Goal: Task Accomplishment & Management: Manage account settings

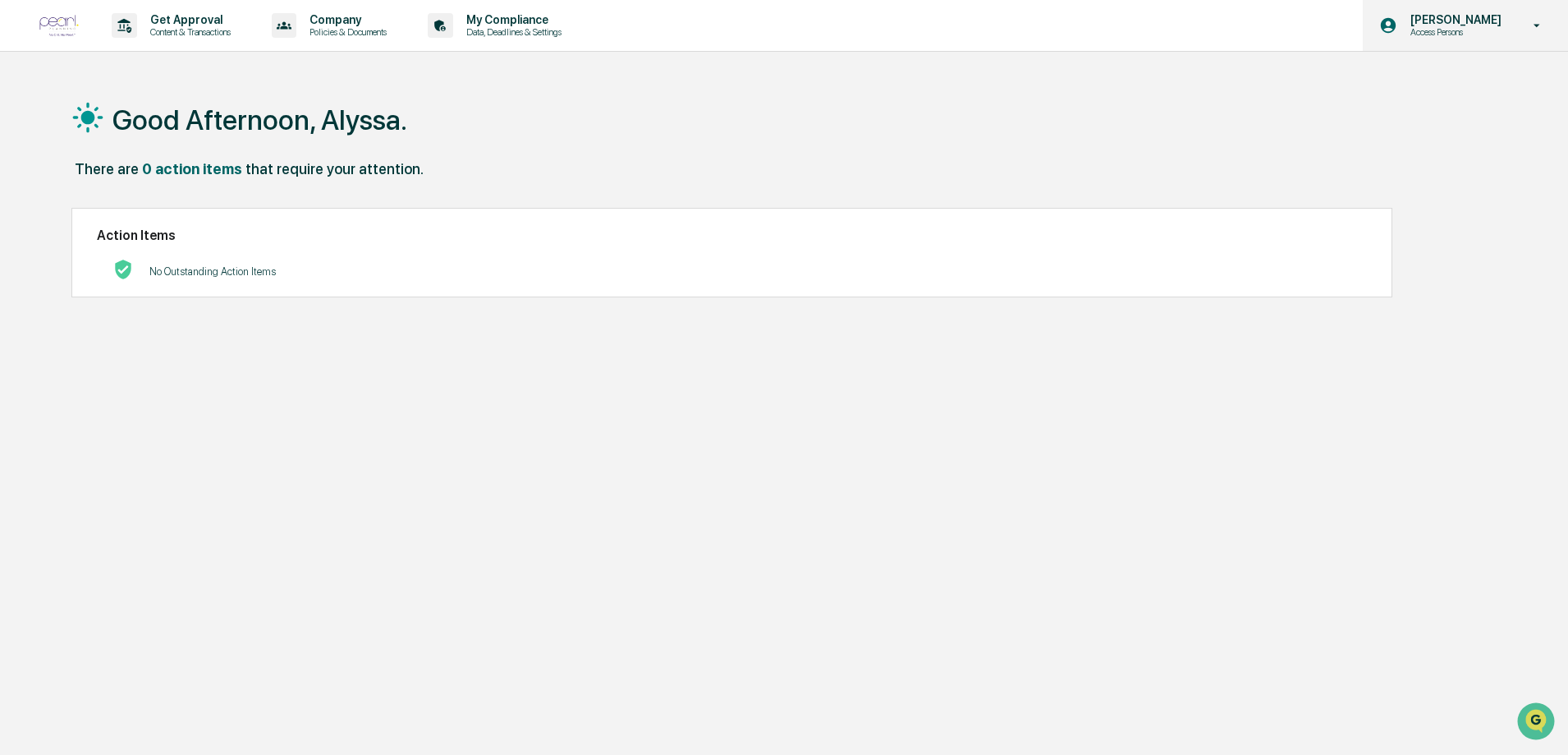
click at [1514, 17] on div "[PERSON_NAME] Access Persons" at bounding box center [1465, 25] width 205 height 51
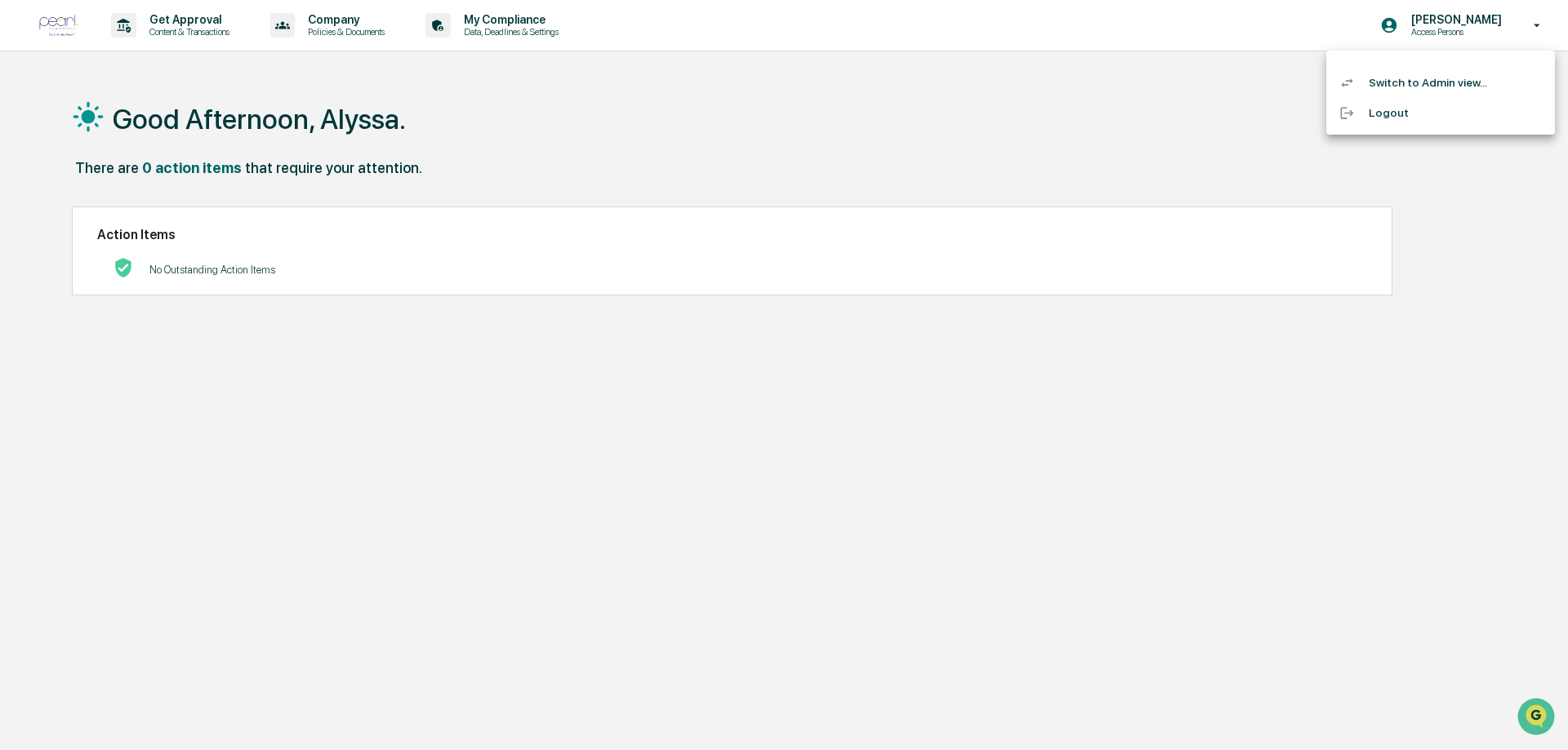
click at [1501, 27] on div at bounding box center [784, 375] width 1568 height 750
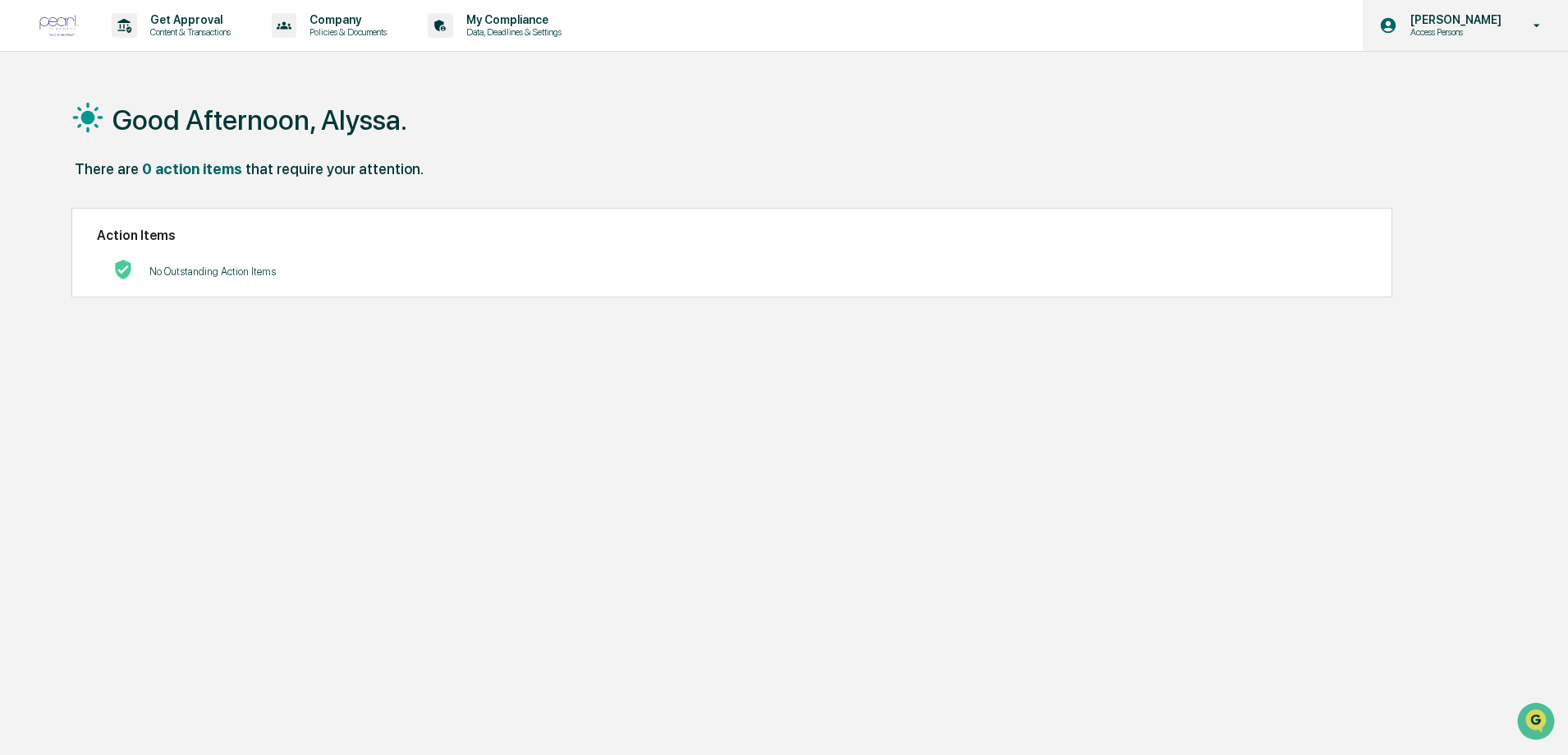
click at [1505, 17] on p "[PERSON_NAME]" at bounding box center [1453, 20] width 113 height 13
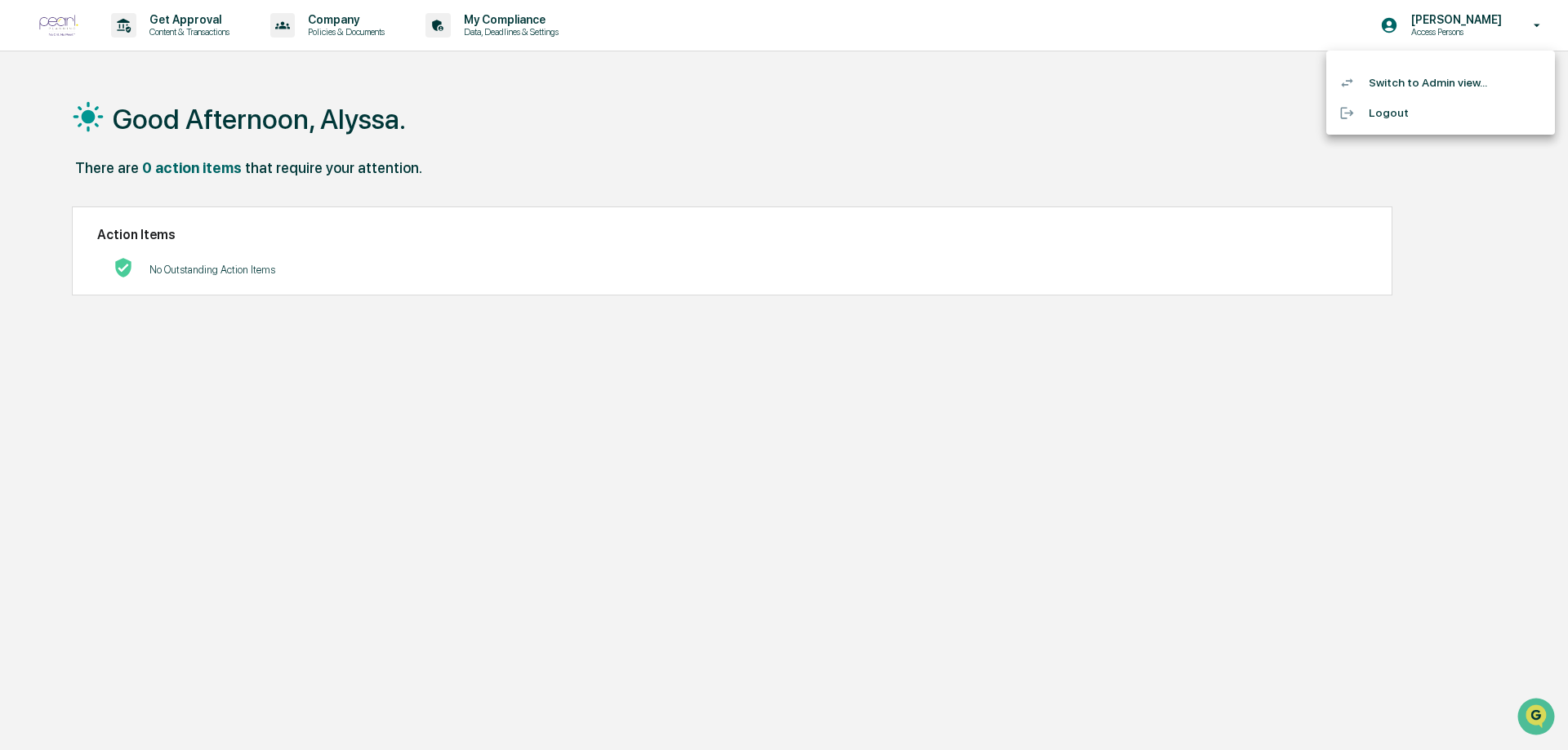
click at [421, 92] on div at bounding box center [784, 375] width 1568 height 750
click at [59, 23] on img at bounding box center [58, 26] width 39 height 22
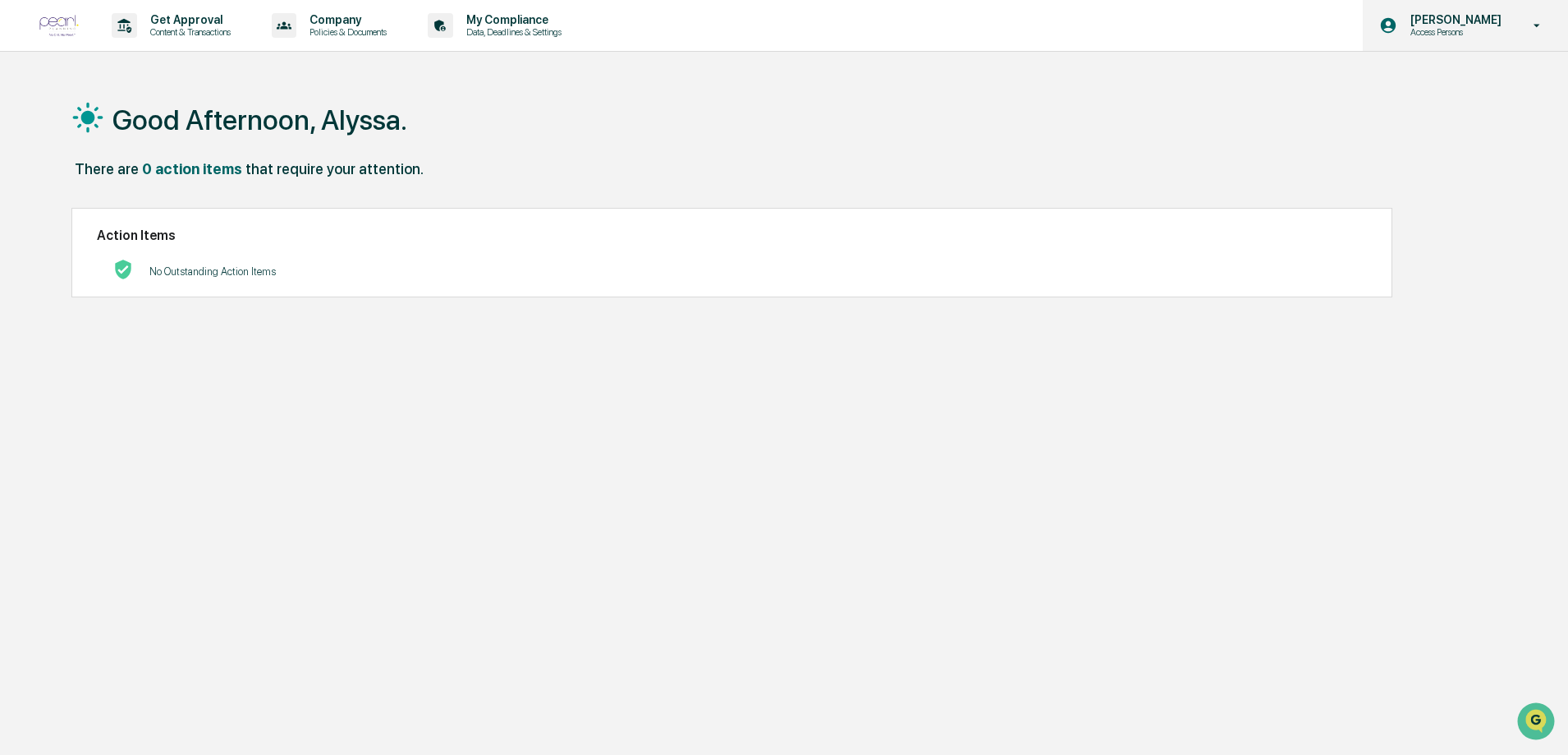
click at [1511, 12] on div "[PERSON_NAME] Access Persons" at bounding box center [1465, 25] width 205 height 51
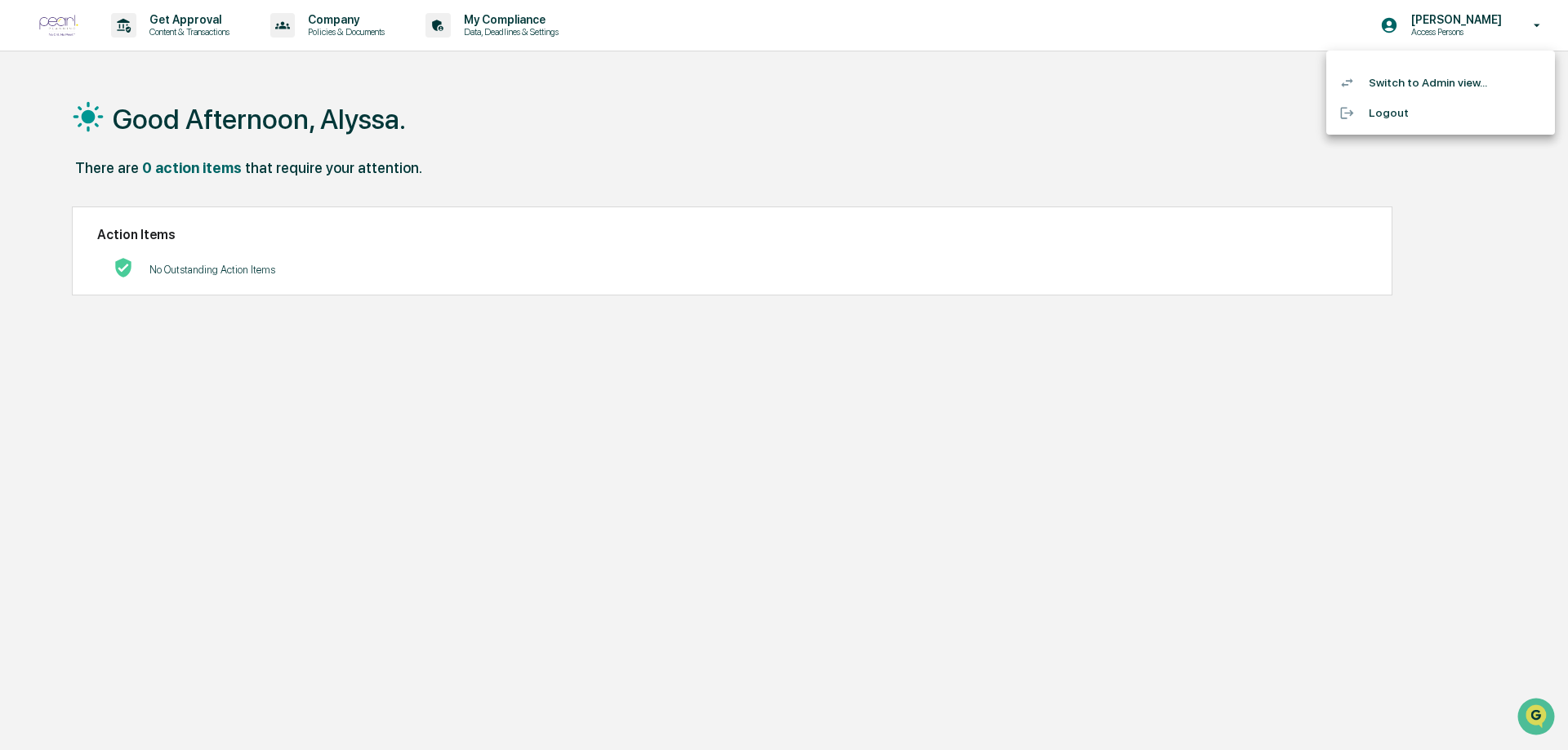
click at [1440, 72] on li "Switch to Admin view..." at bounding box center [1440, 83] width 229 height 30
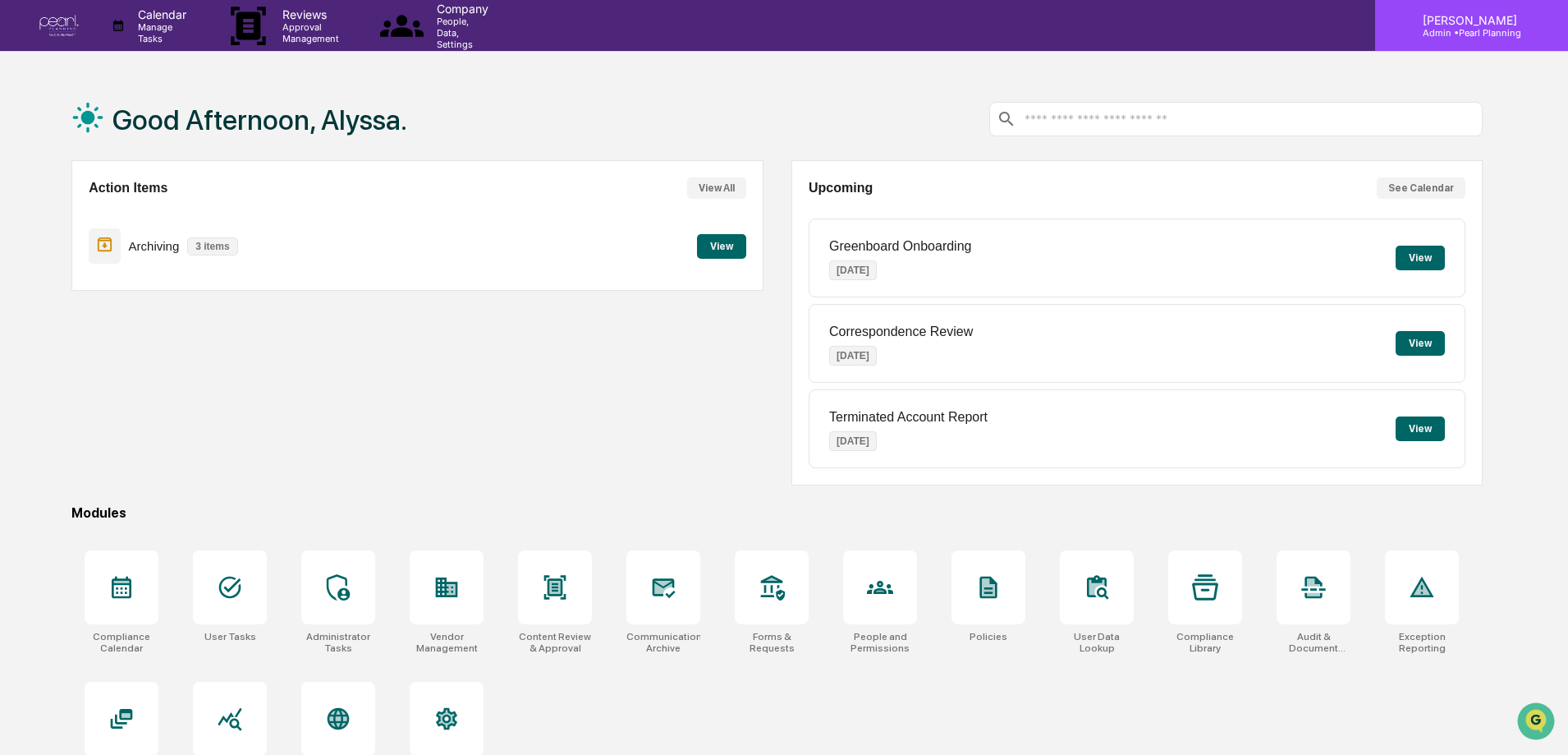
click at [1516, 36] on div "[PERSON_NAME] Admin • Pearl Planning" at bounding box center [1471, 25] width 193 height 51
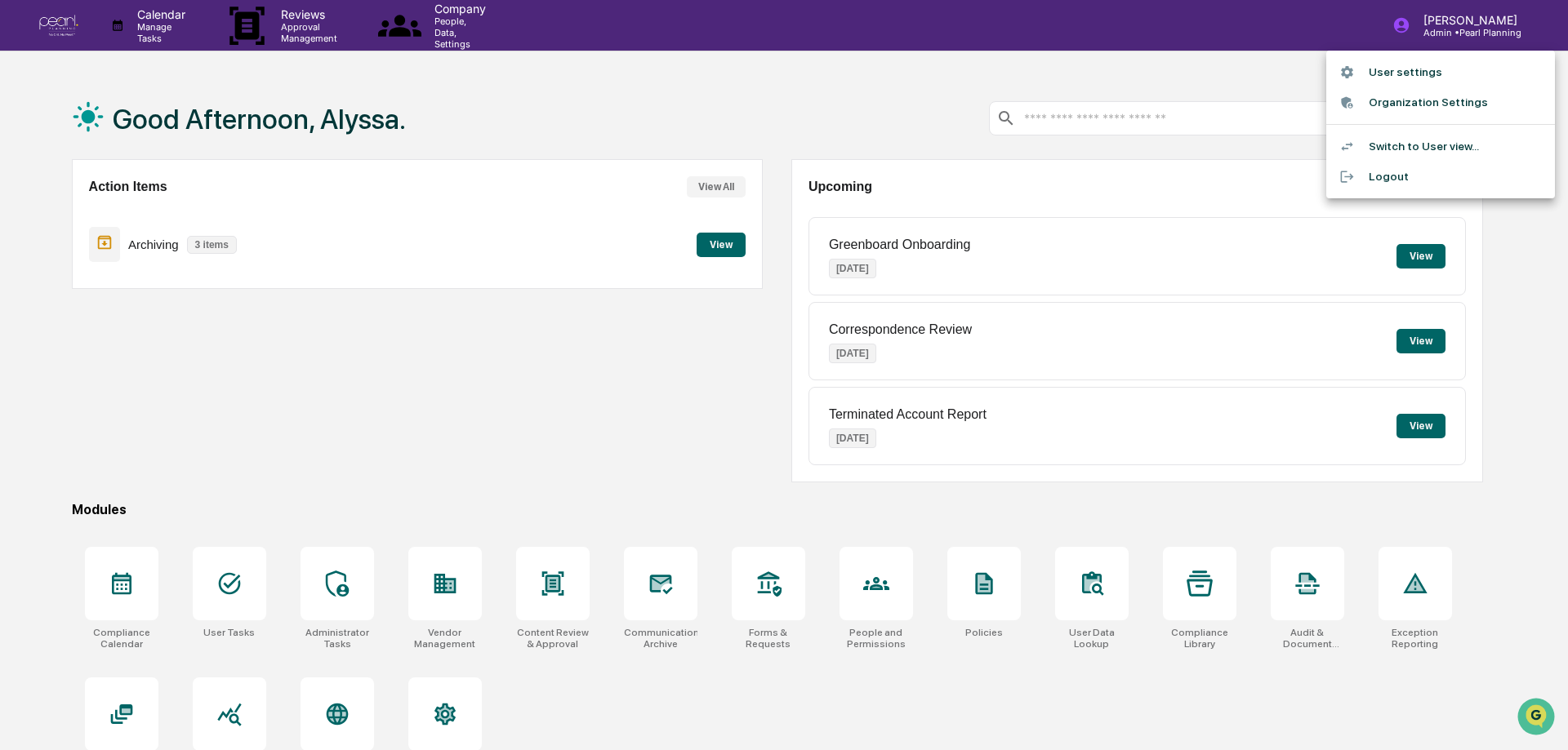
click at [1431, 71] on li "User settings" at bounding box center [1440, 72] width 229 height 30
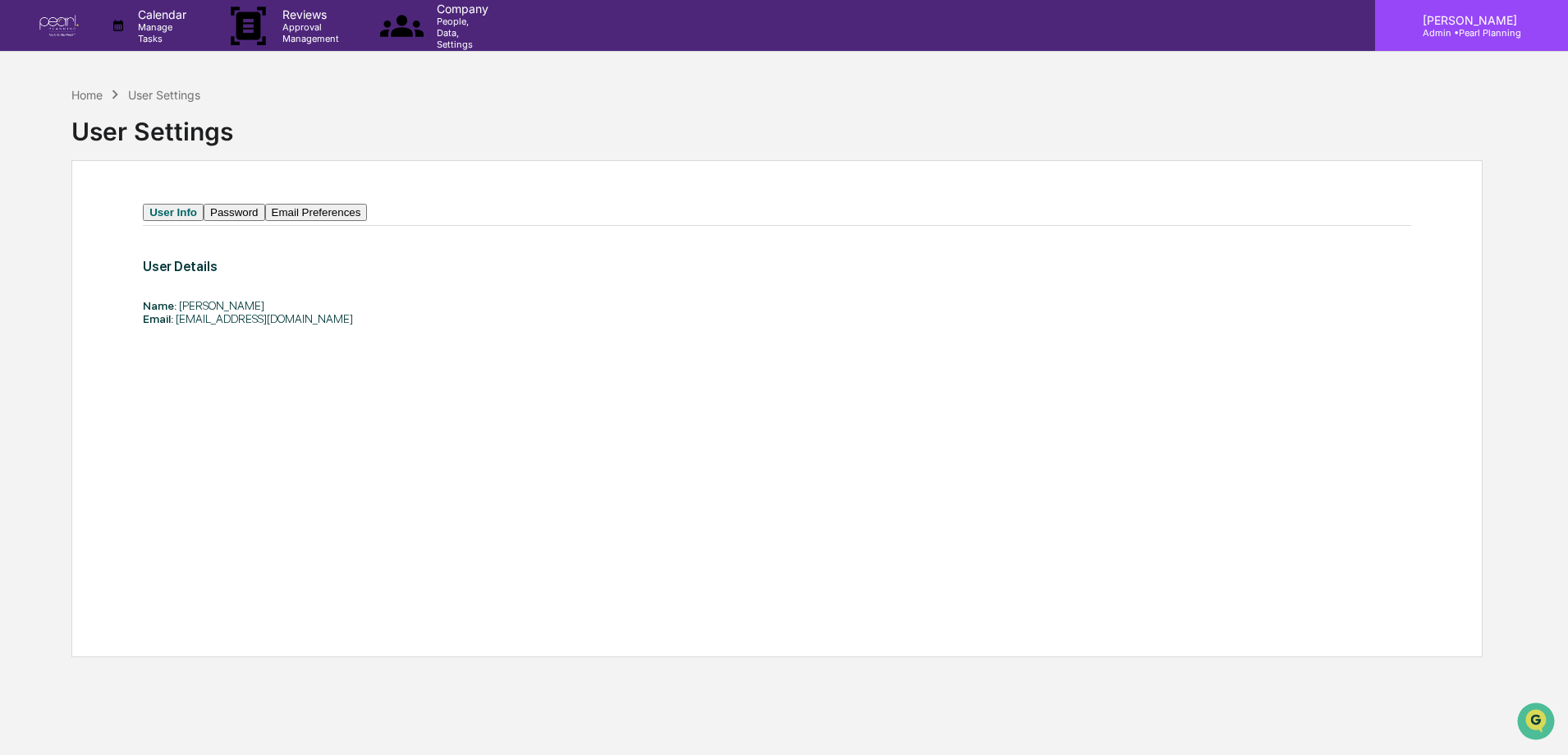
click at [1459, 14] on p "[PERSON_NAME]" at bounding box center [1468, 20] width 116 height 14
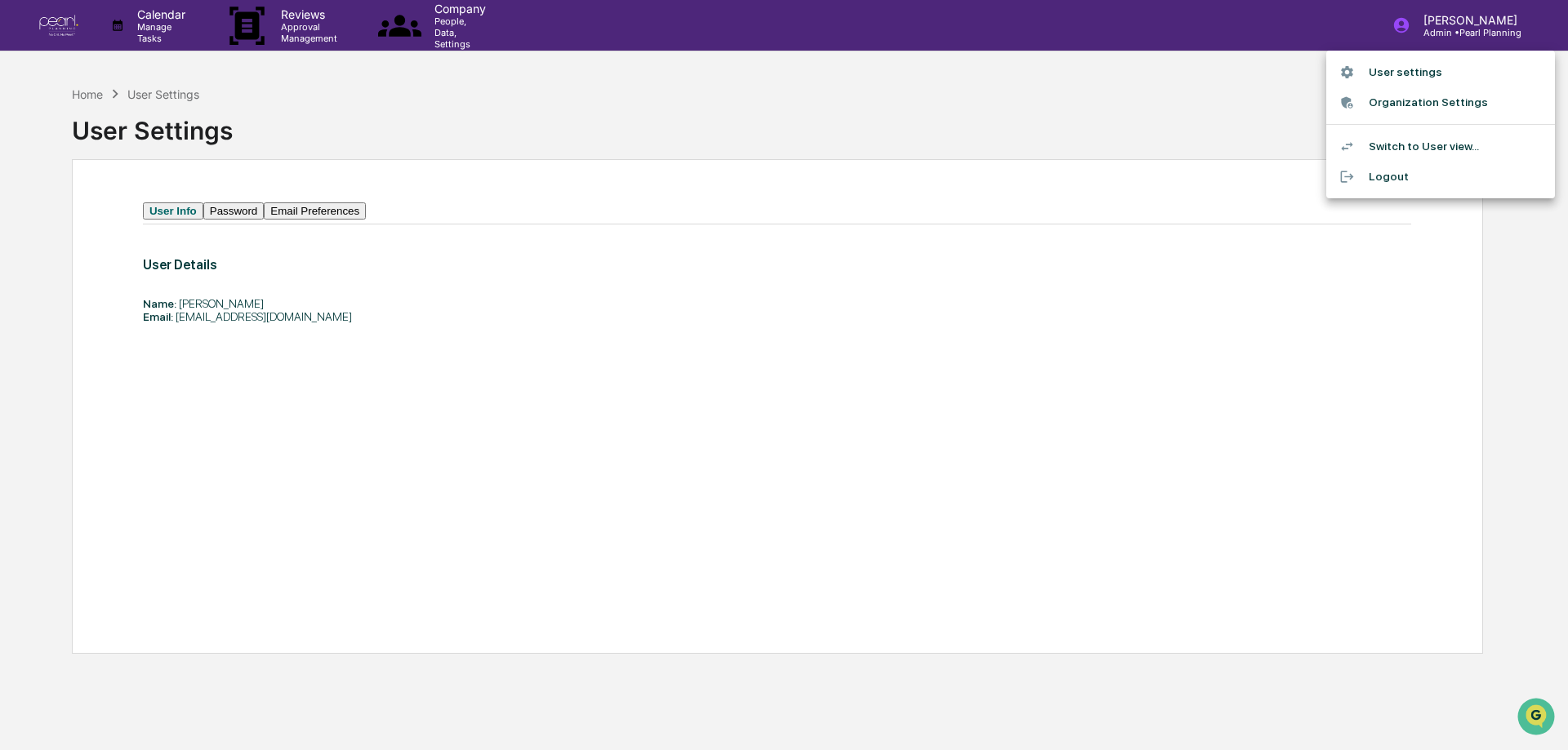
click at [1411, 102] on li "Organization Settings" at bounding box center [1440, 102] width 229 height 30
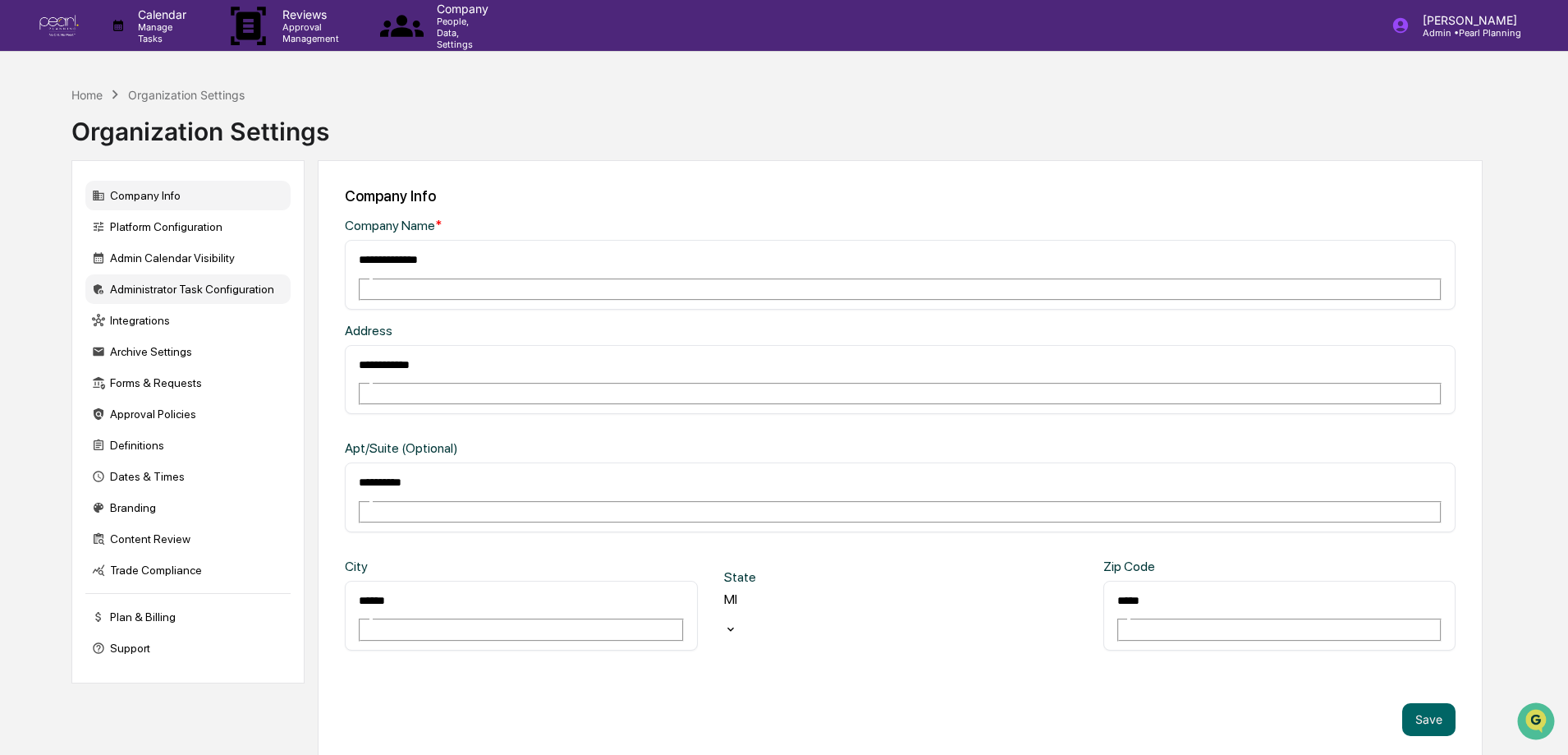
click at [153, 286] on div "Administrator Task Configuration" at bounding box center [188, 289] width 205 height 29
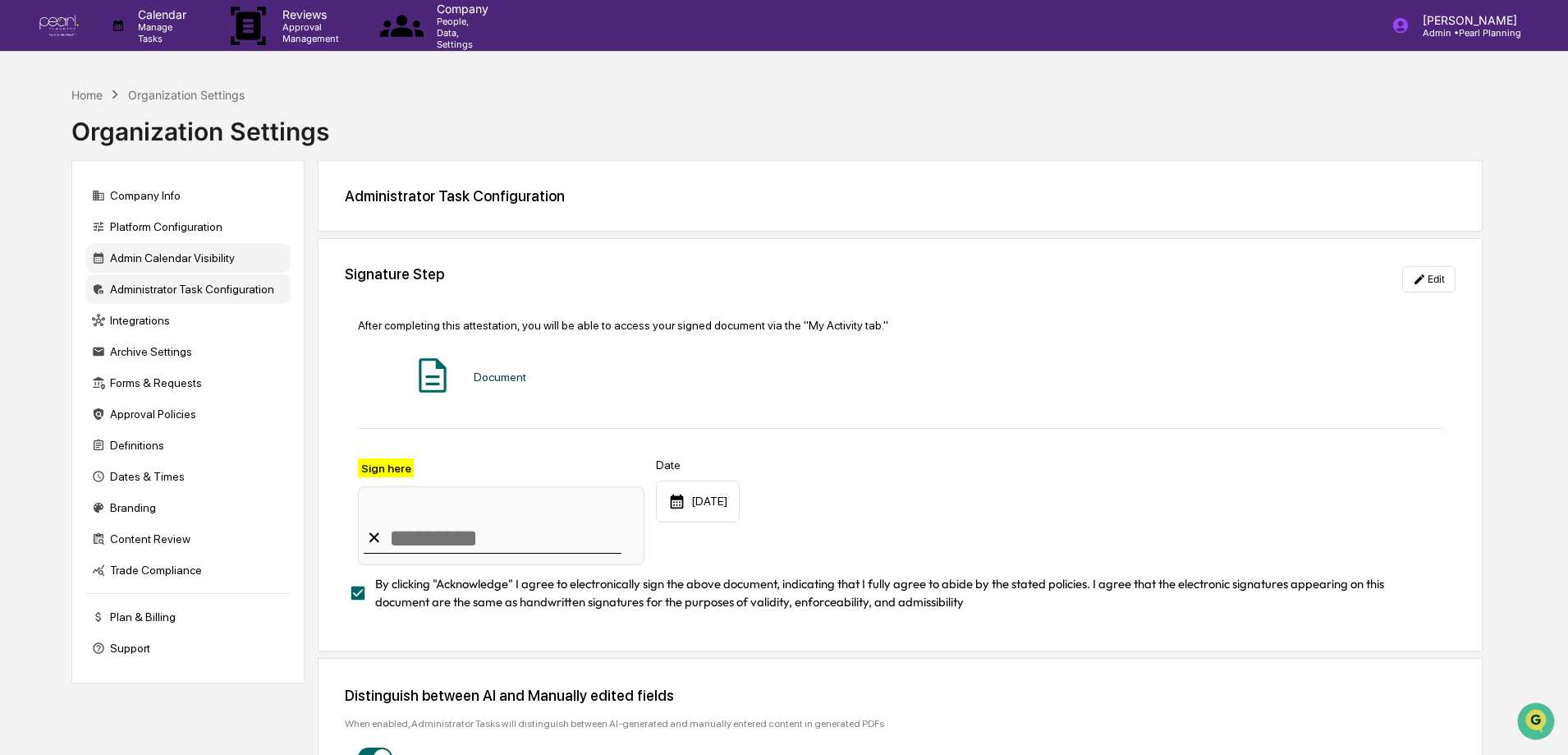
click at [158, 258] on div "Admin Calendar Visibility" at bounding box center [188, 257] width 205 height 29
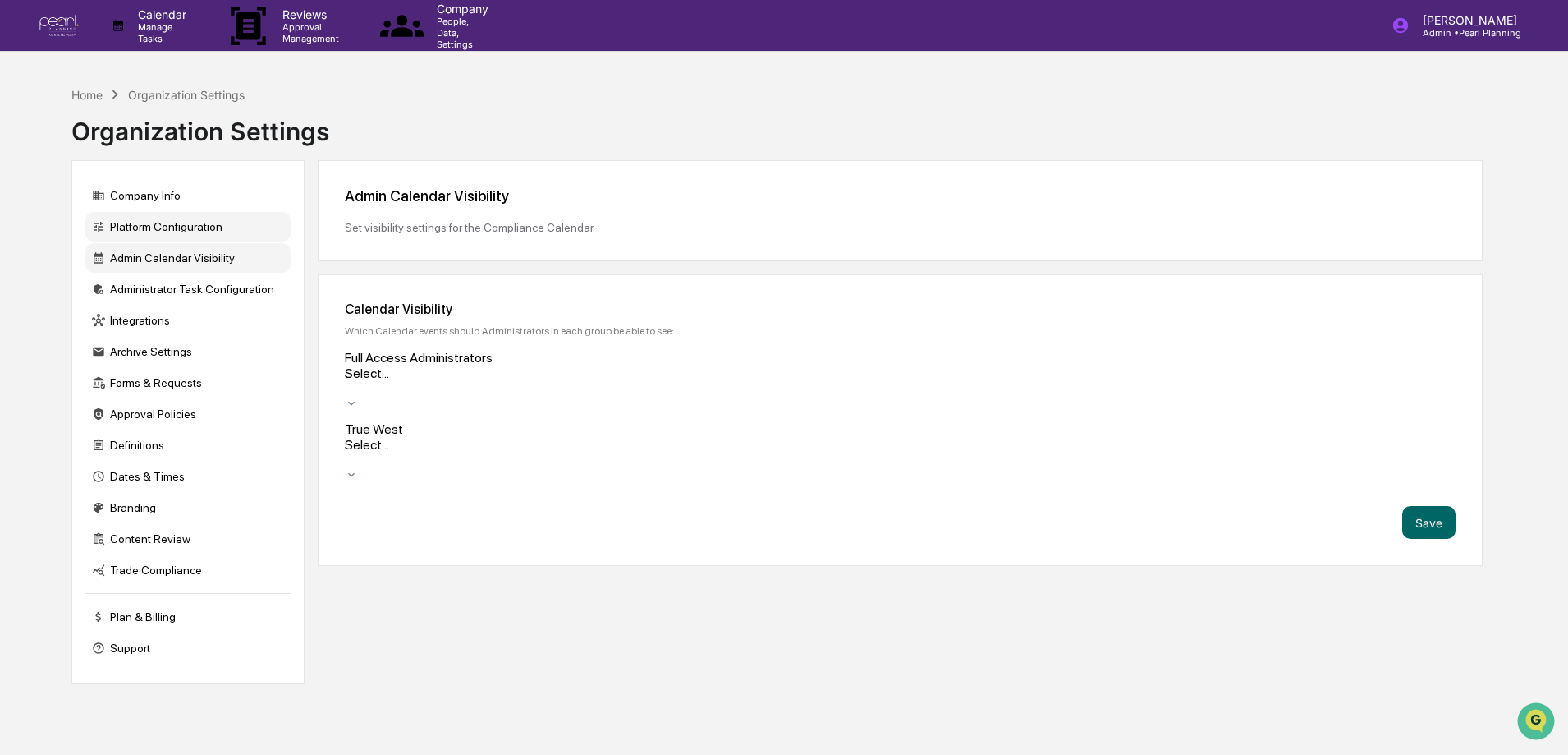
click at [163, 228] on div "Platform Configuration" at bounding box center [188, 226] width 205 height 29
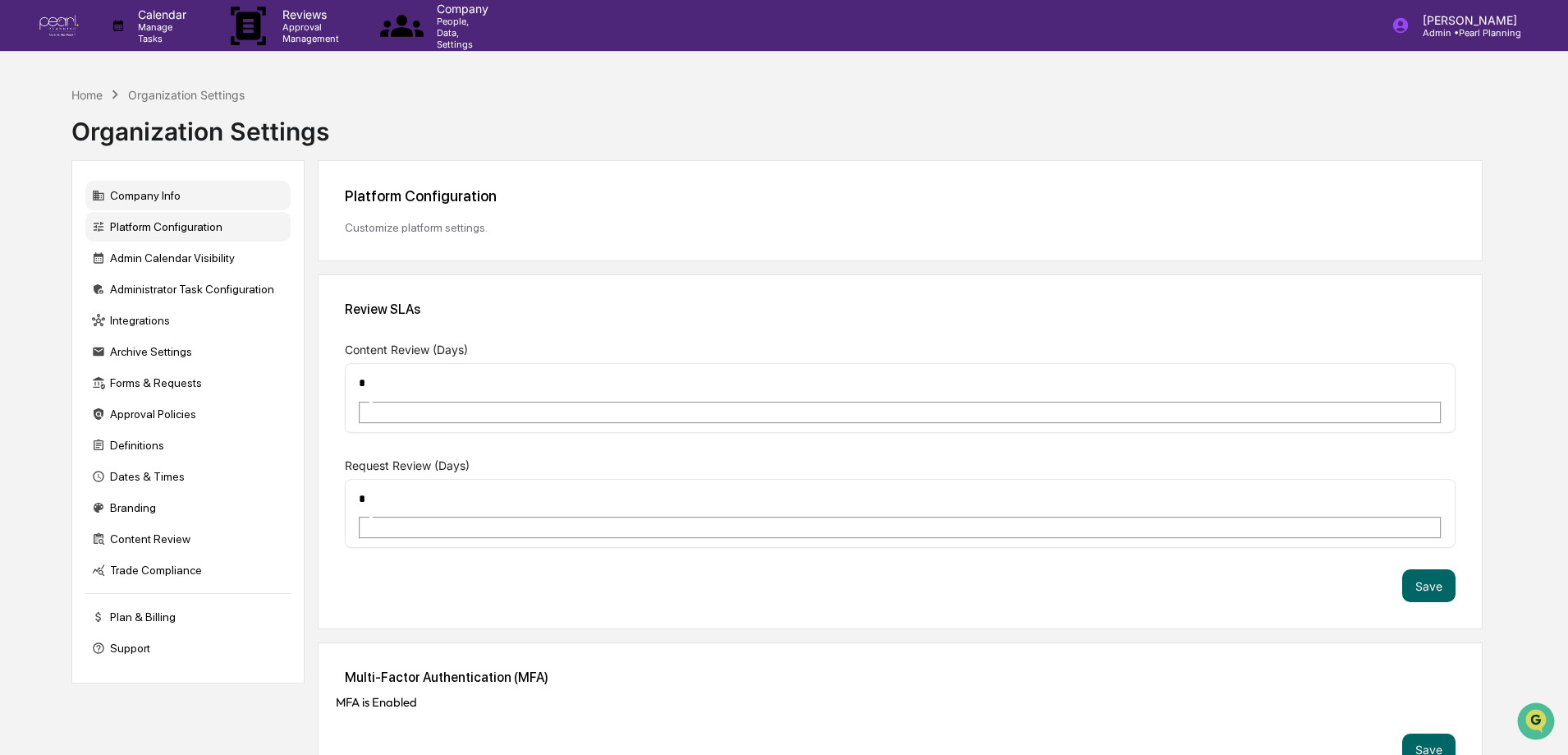
click at [156, 185] on div "Company Info" at bounding box center [188, 195] width 205 height 29
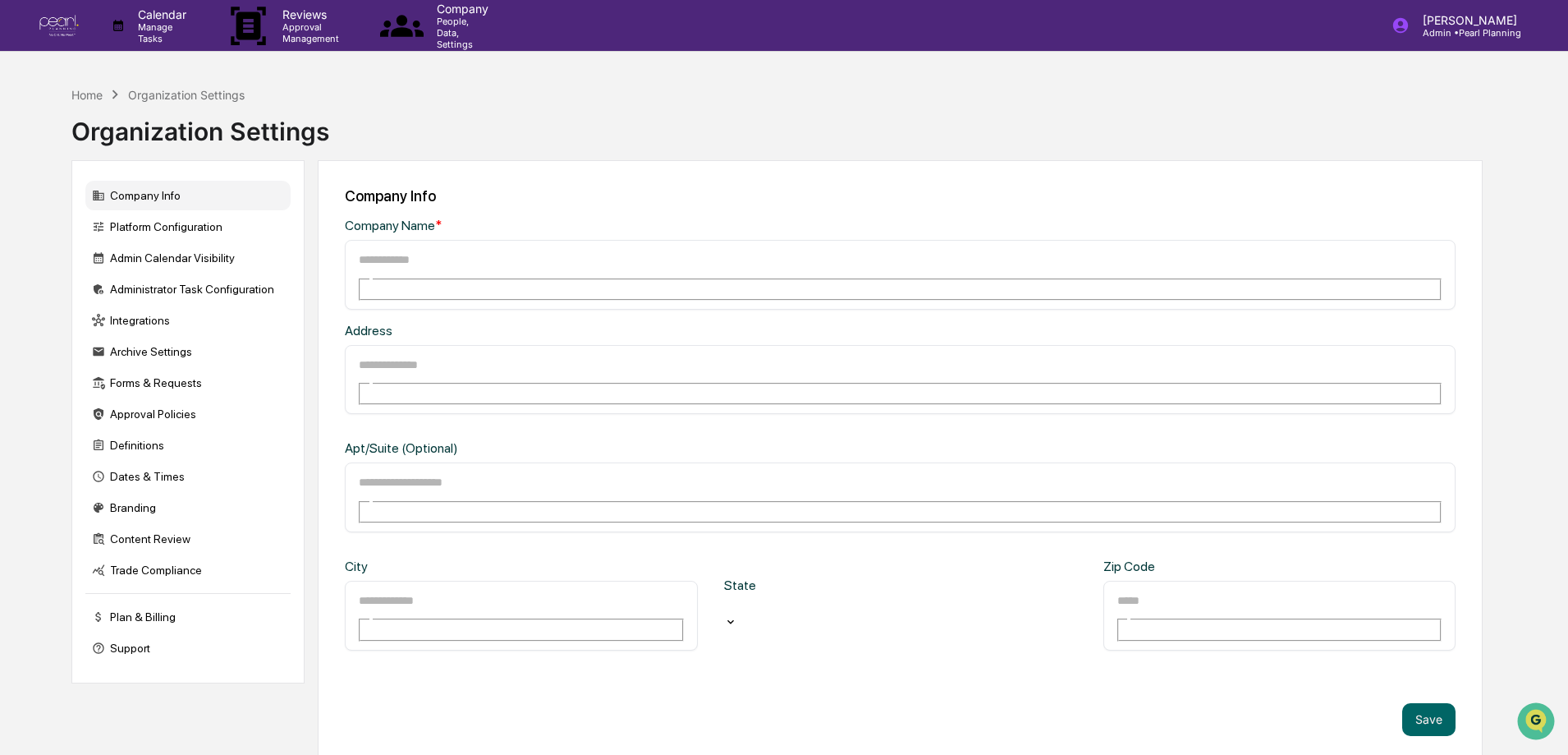
type input "**********"
type input "*********"
type input "******"
type input "*****"
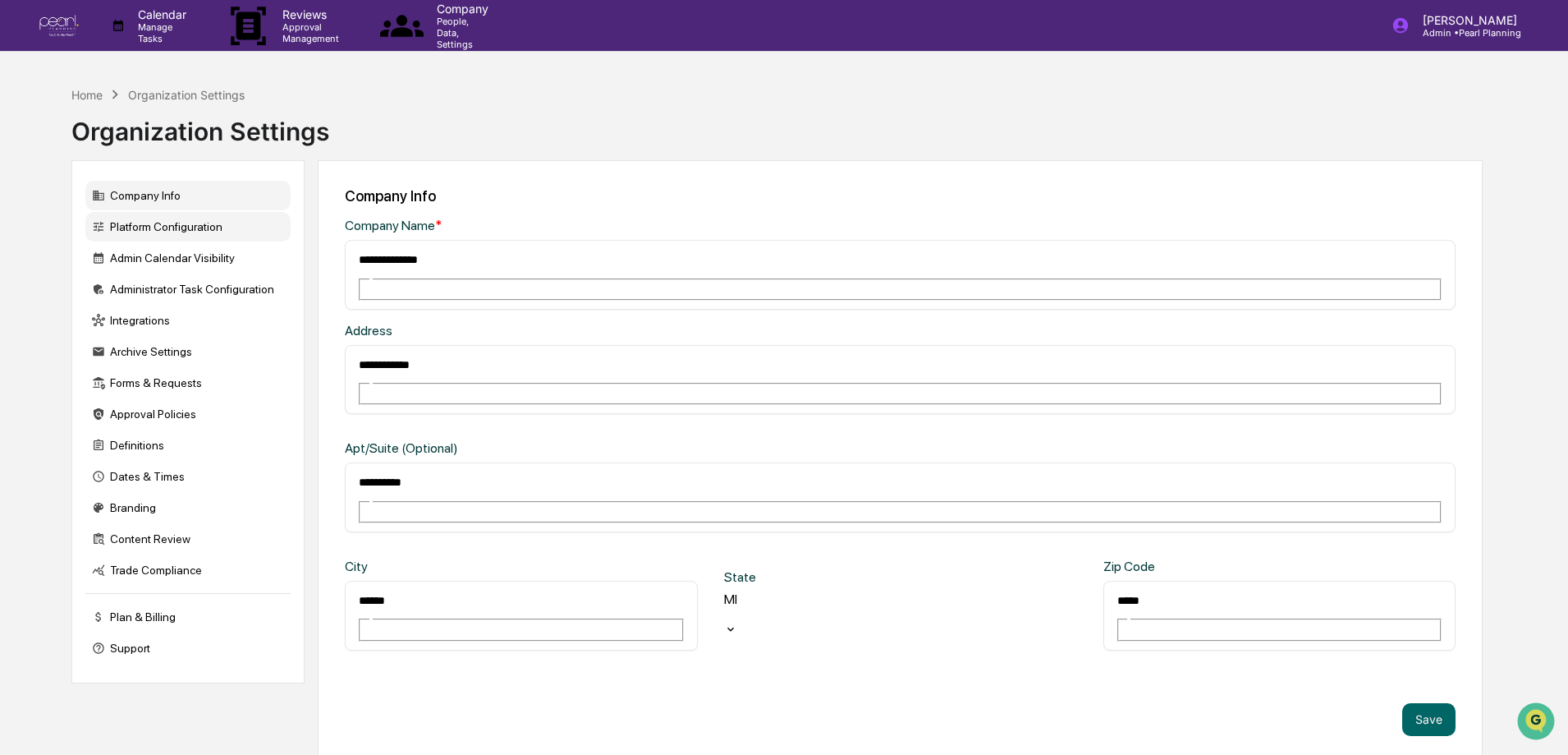
click at [158, 224] on div "Platform Configuration" at bounding box center [188, 226] width 205 height 29
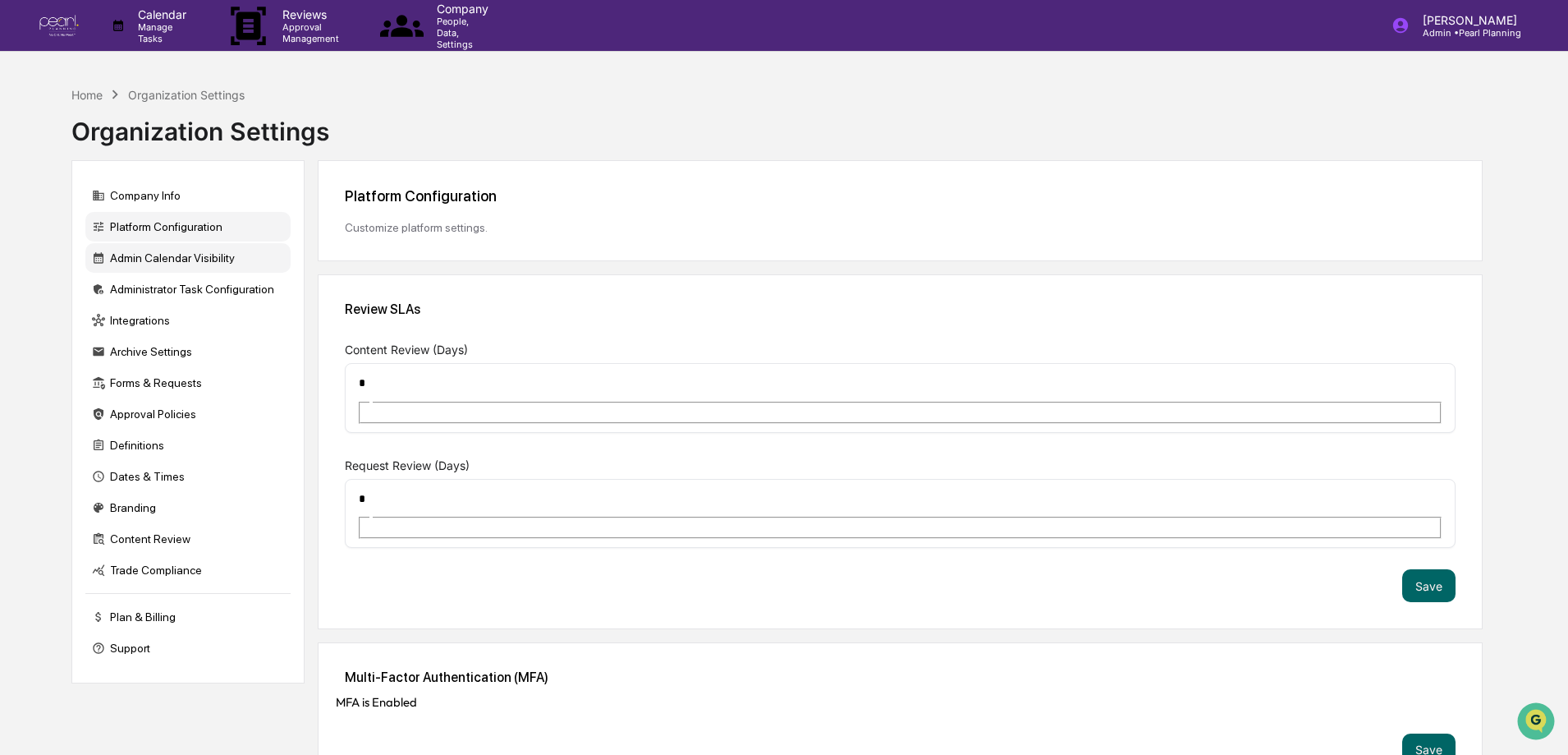
click at [156, 253] on div "Admin Calendar Visibility" at bounding box center [188, 257] width 205 height 29
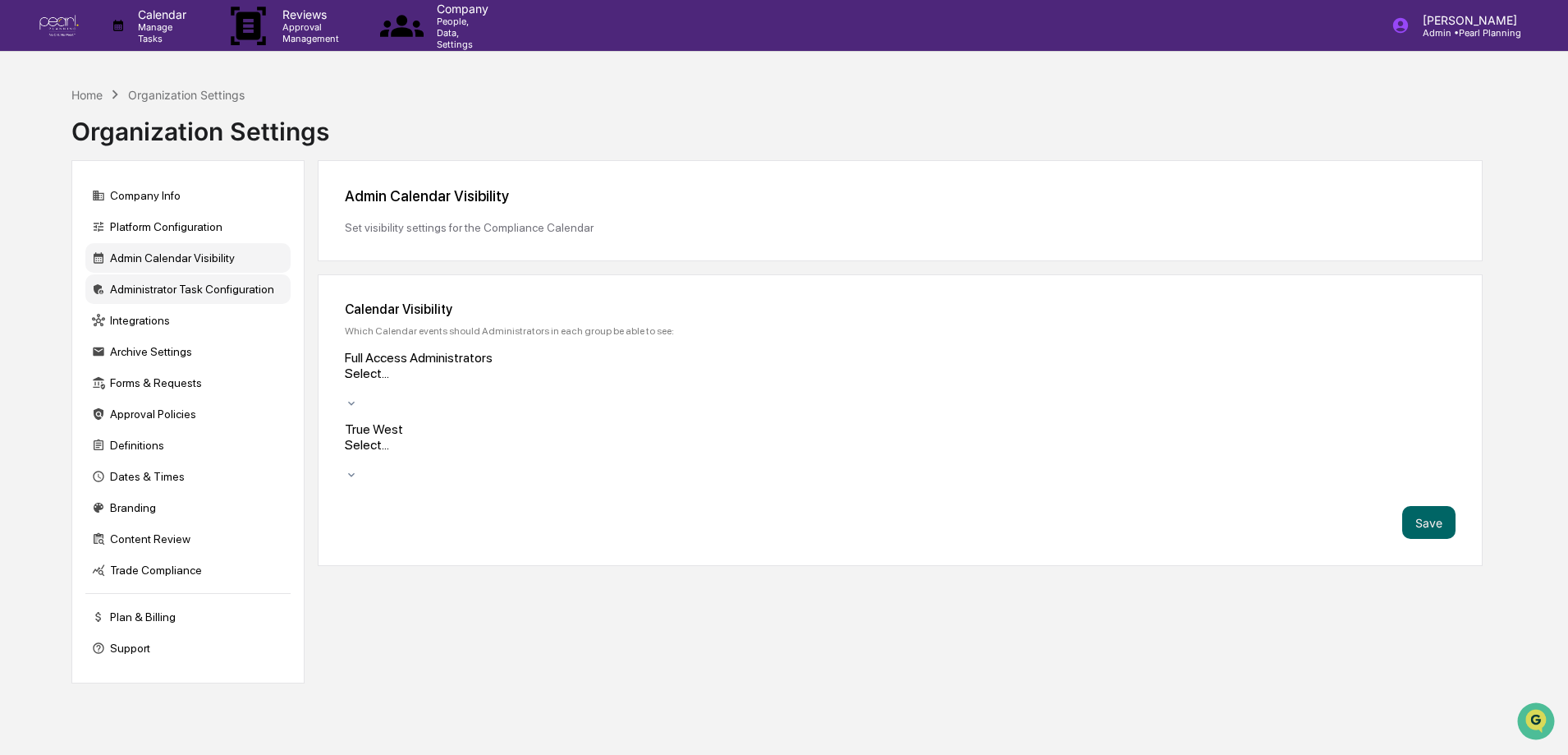
click at [156, 282] on div "Administrator Task Configuration" at bounding box center [188, 289] width 205 height 29
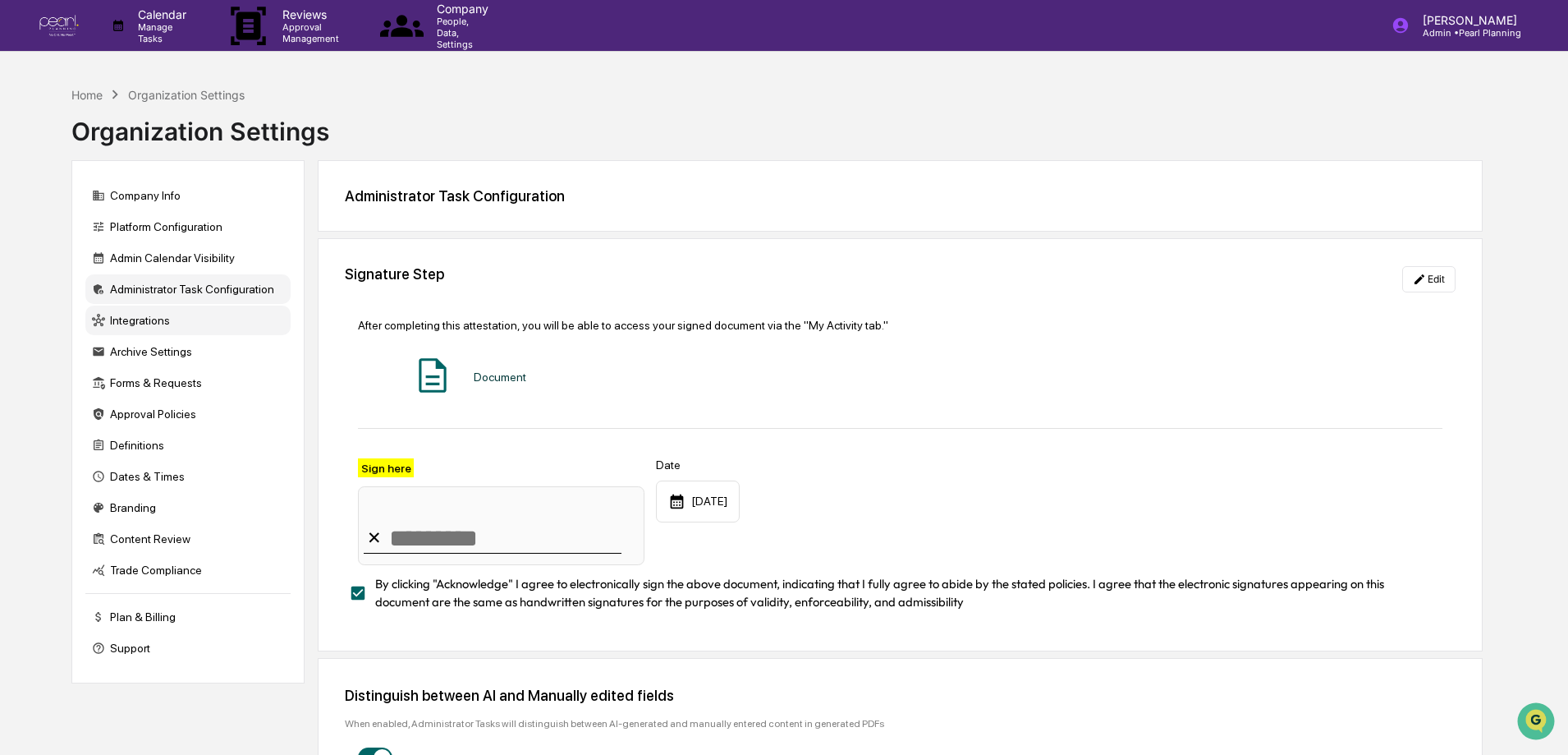
click at [156, 322] on div "Integrations" at bounding box center [188, 320] width 205 height 29
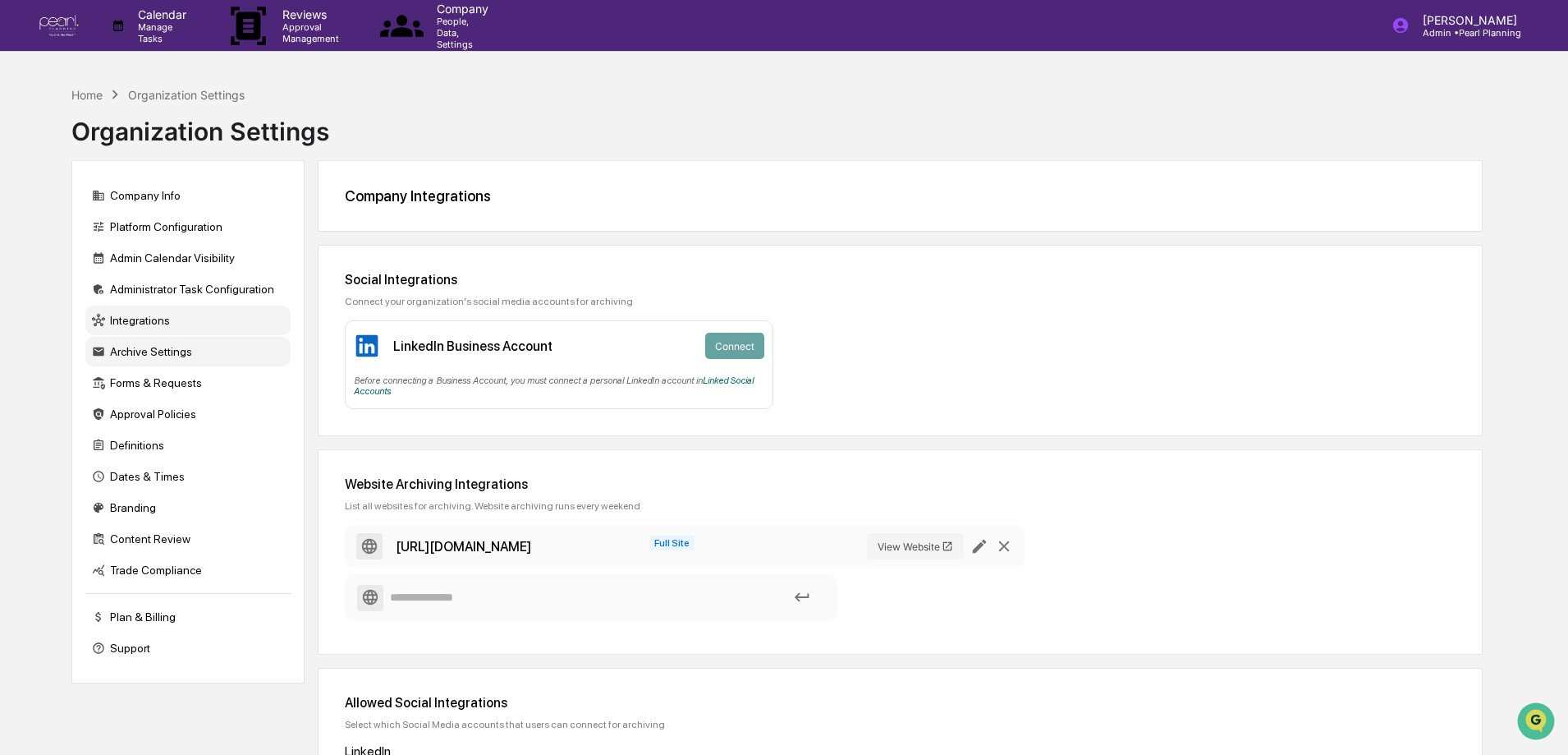
click at [156, 354] on div "Archive Settings" at bounding box center [188, 351] width 205 height 29
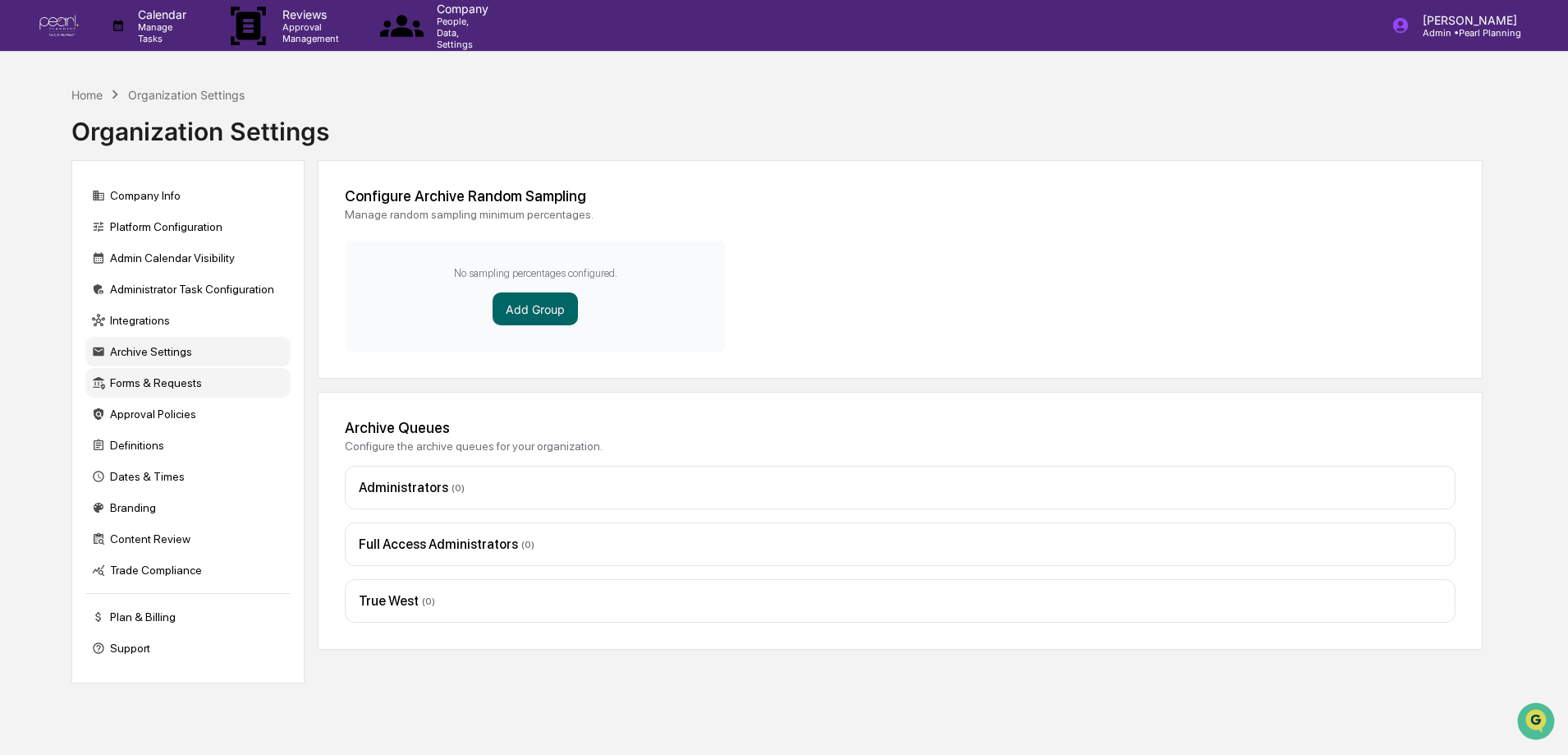
drag, startPoint x: 172, startPoint y: 368, endPoint x: 172, endPoint y: 382, distance: 14.0
click at [172, 369] on div "Forms & Requests" at bounding box center [188, 382] width 205 height 29
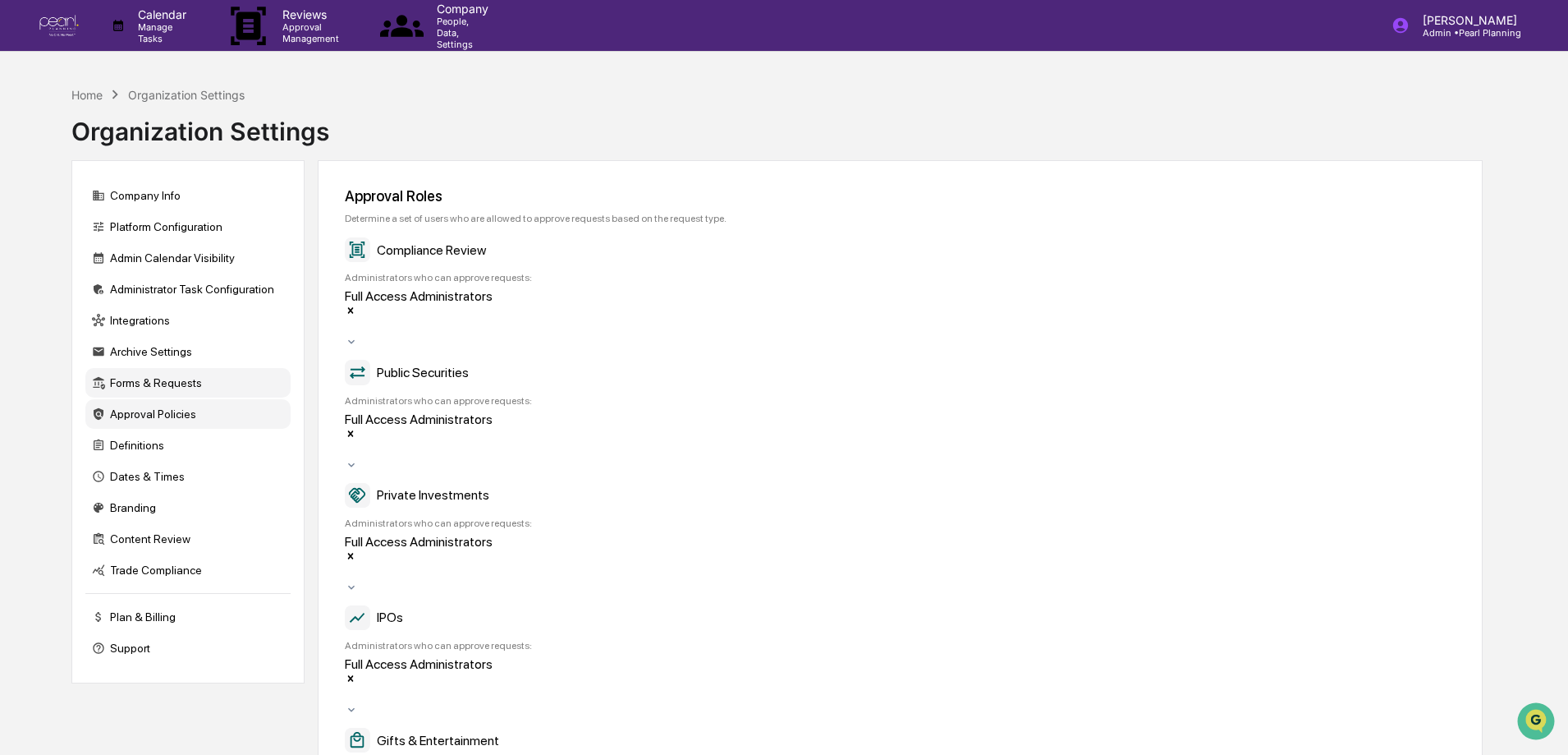
click at [167, 403] on div "Approval Policies" at bounding box center [188, 414] width 205 height 29
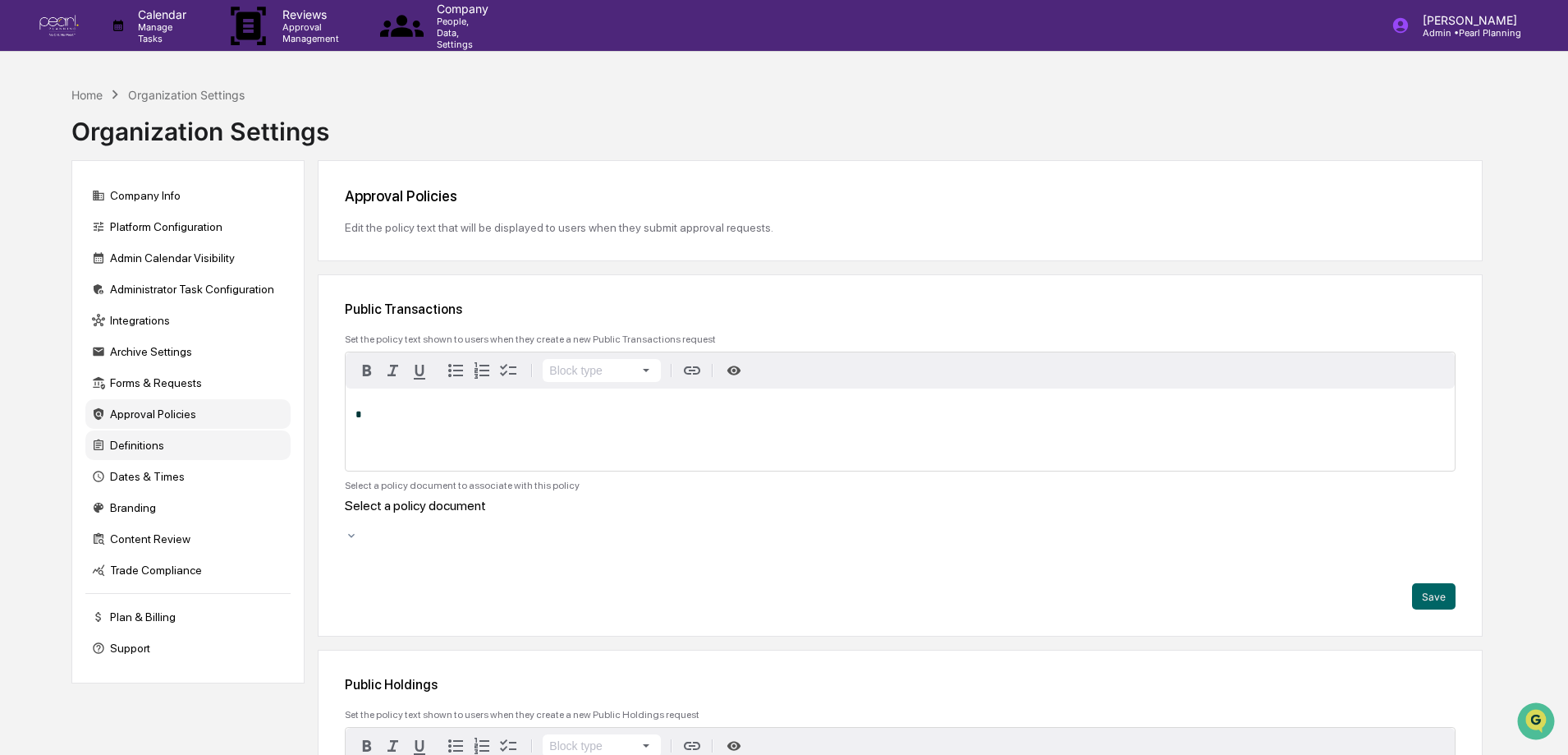
click at [136, 439] on div "Definitions" at bounding box center [188, 445] width 205 height 29
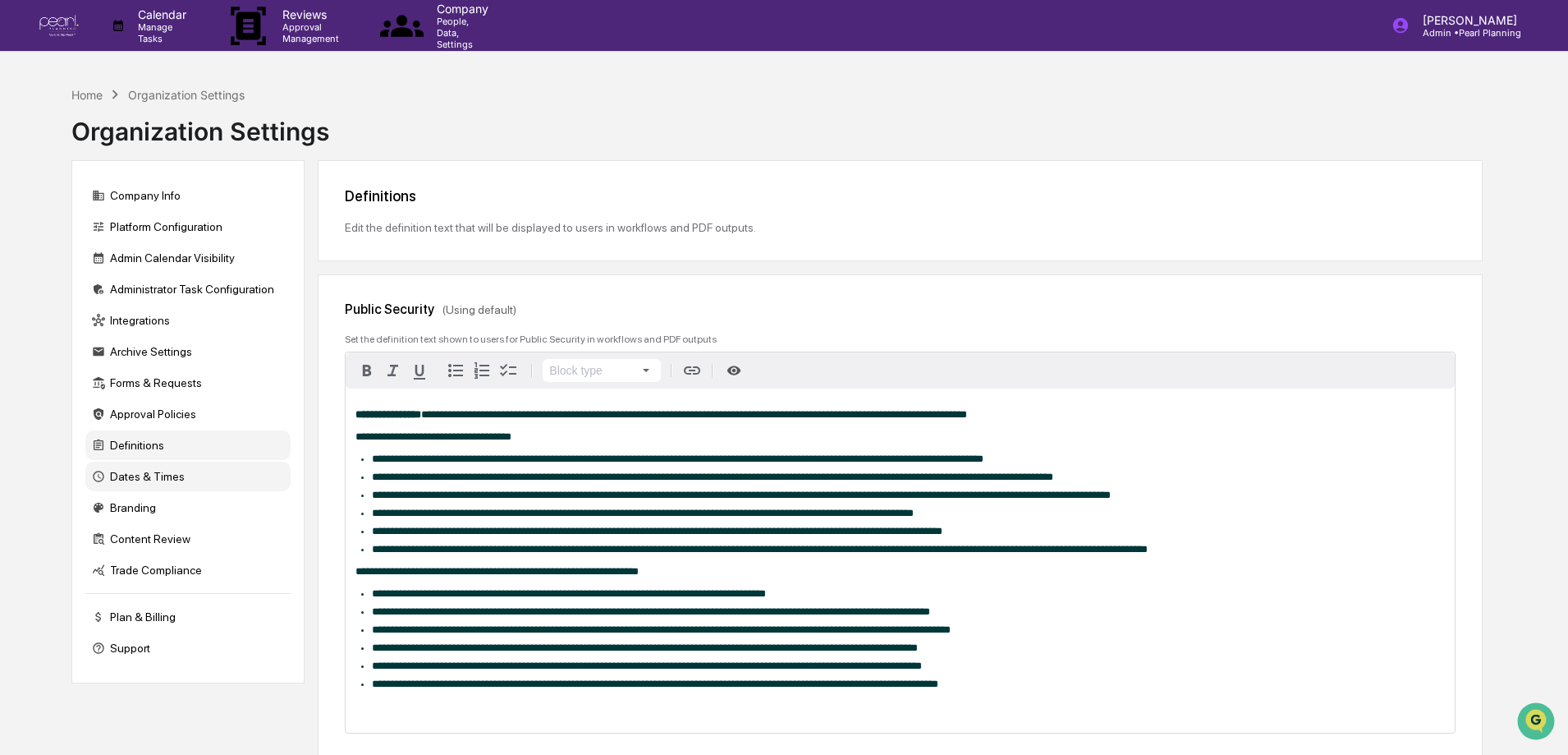
click at [140, 475] on div "Dates & Times" at bounding box center [188, 476] width 205 height 29
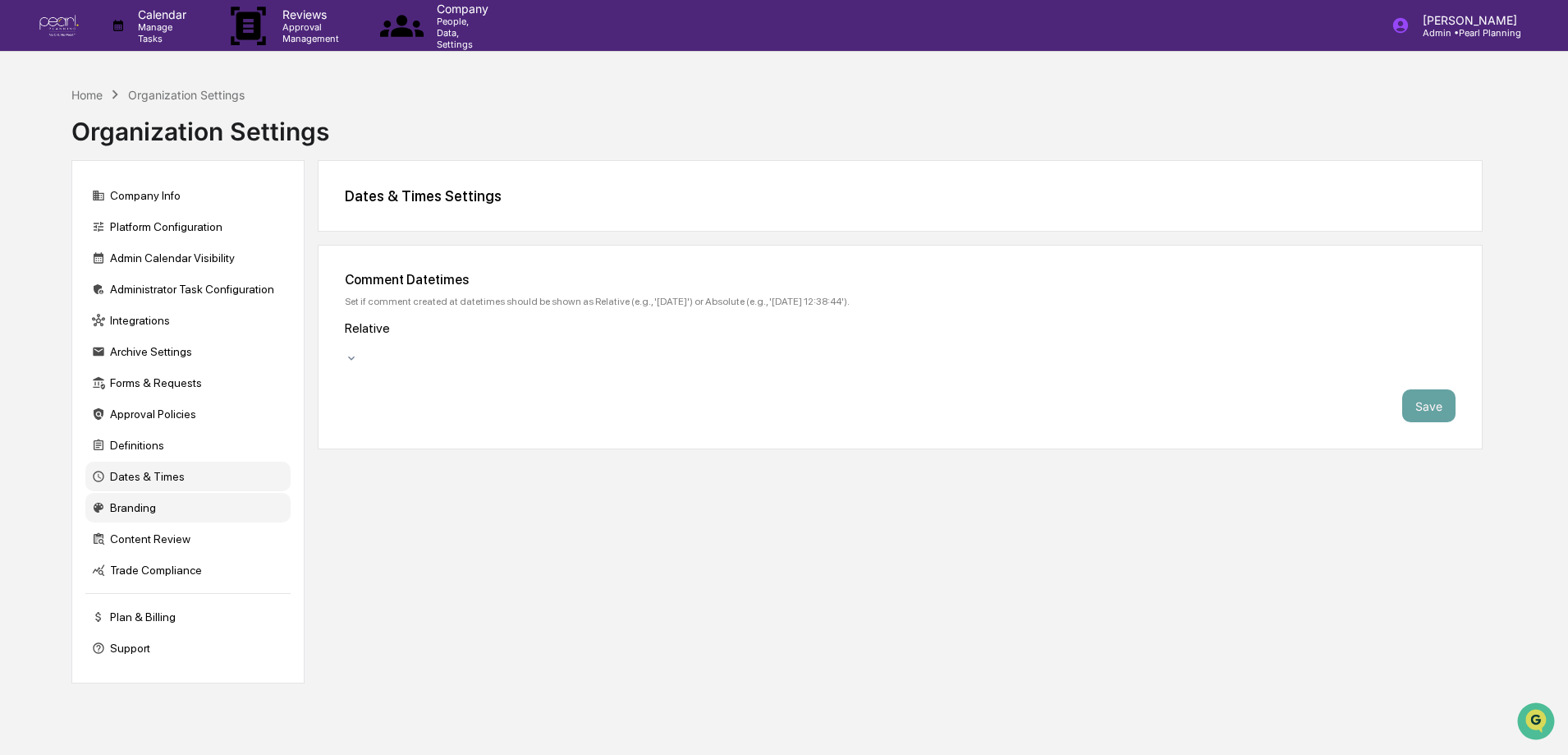
click at [133, 505] on div "Branding" at bounding box center [188, 507] width 205 height 29
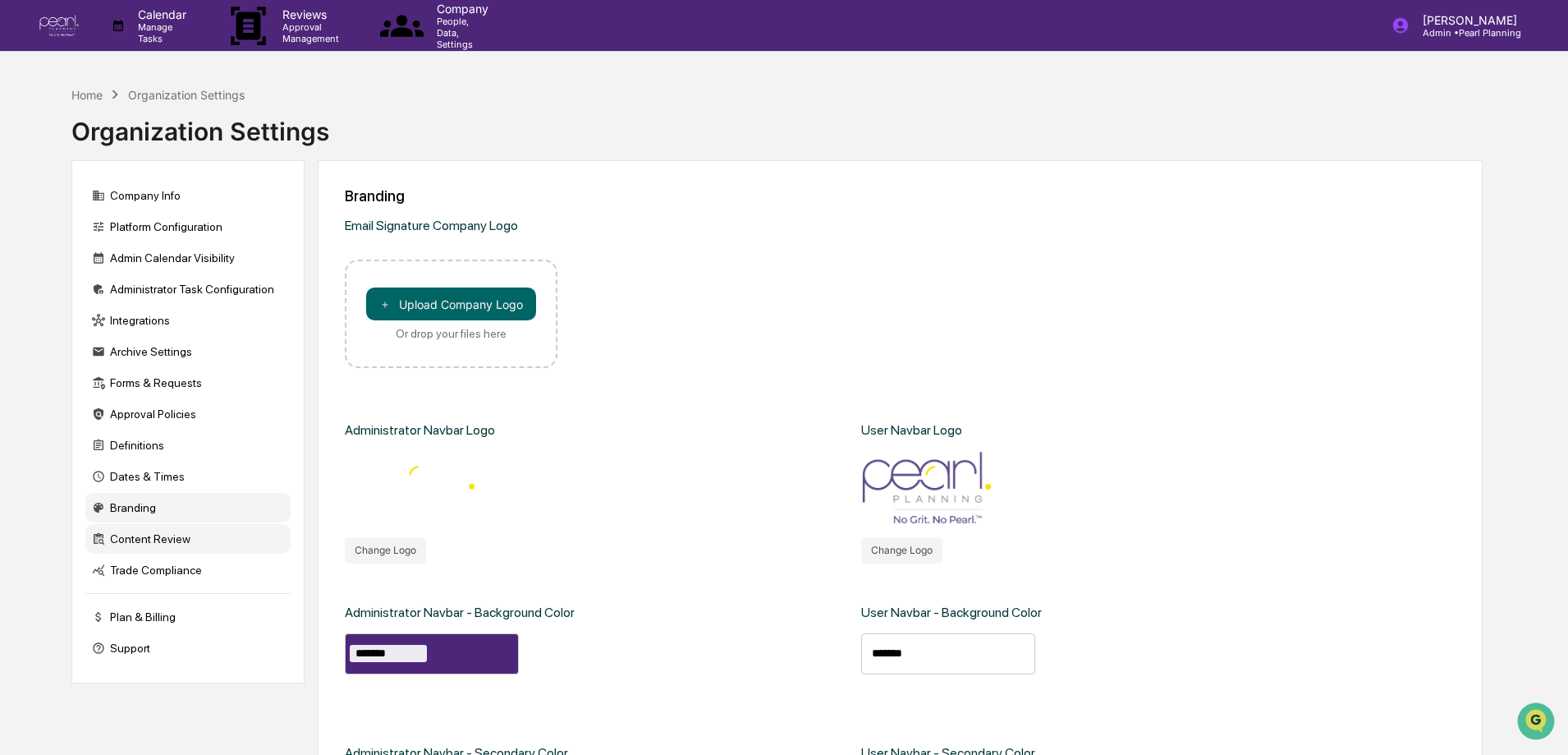
click at [127, 537] on div "Content Review" at bounding box center [188, 538] width 205 height 29
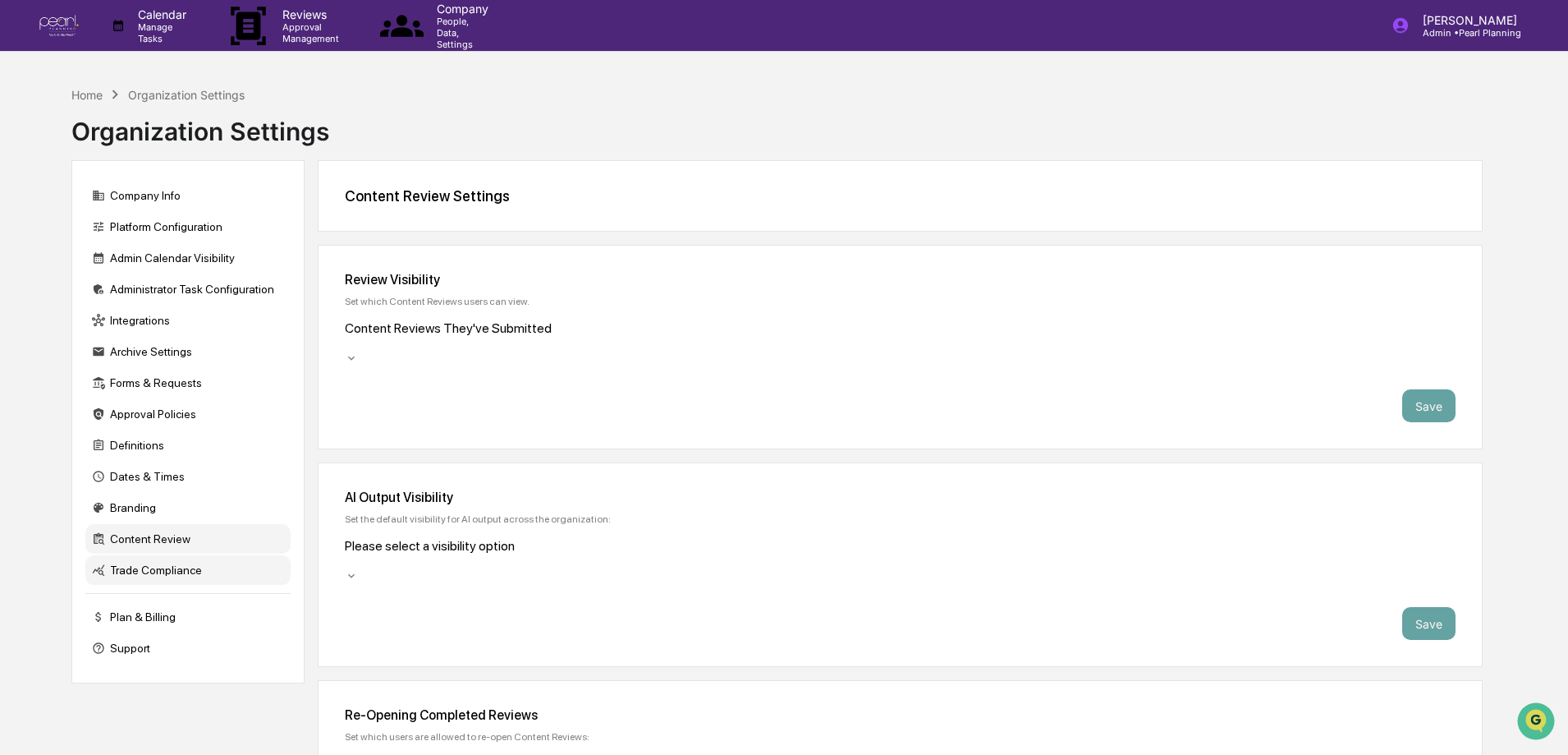
click at [131, 570] on div "Trade Compliance" at bounding box center [188, 569] width 205 height 29
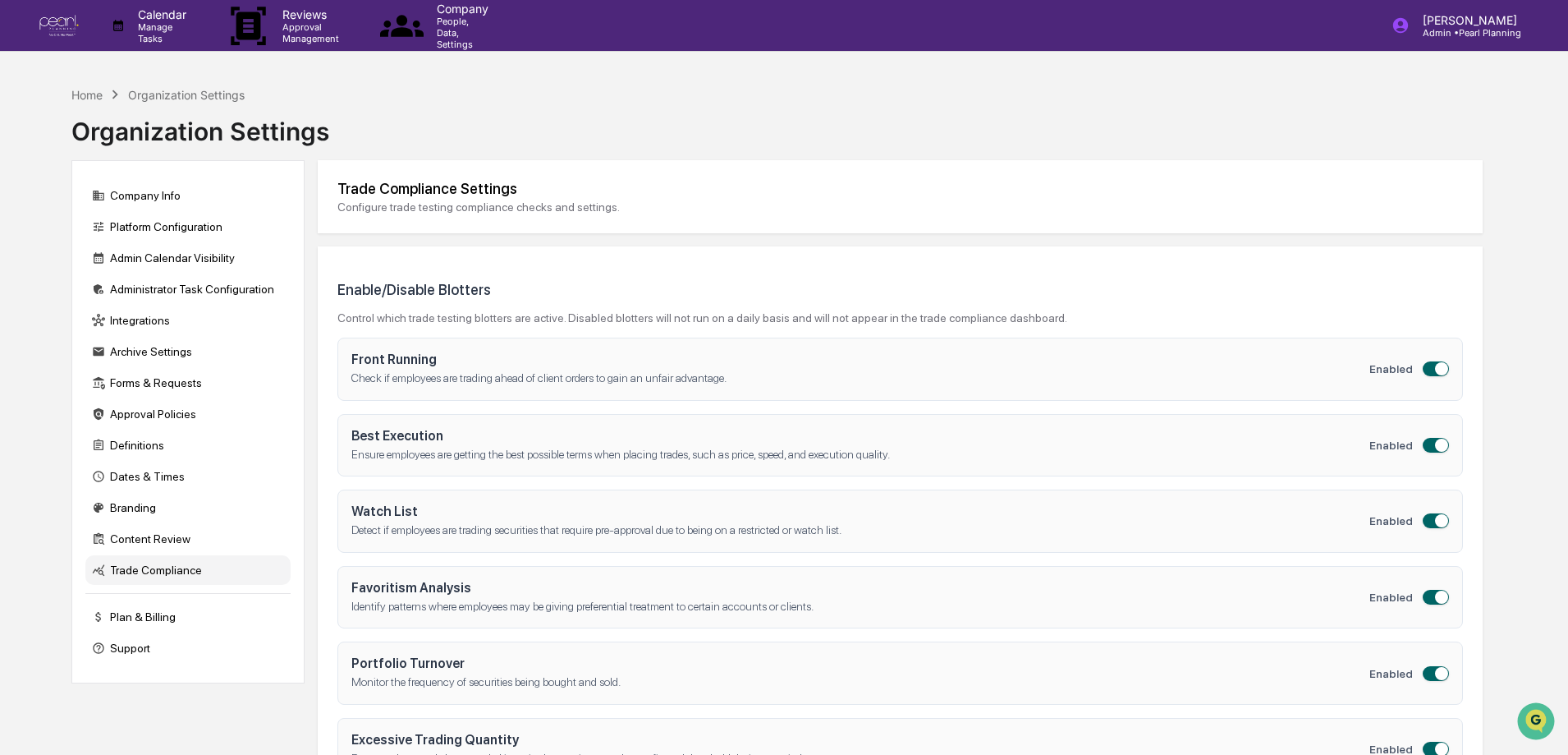
click at [50, 27] on img at bounding box center [59, 26] width 39 height 22
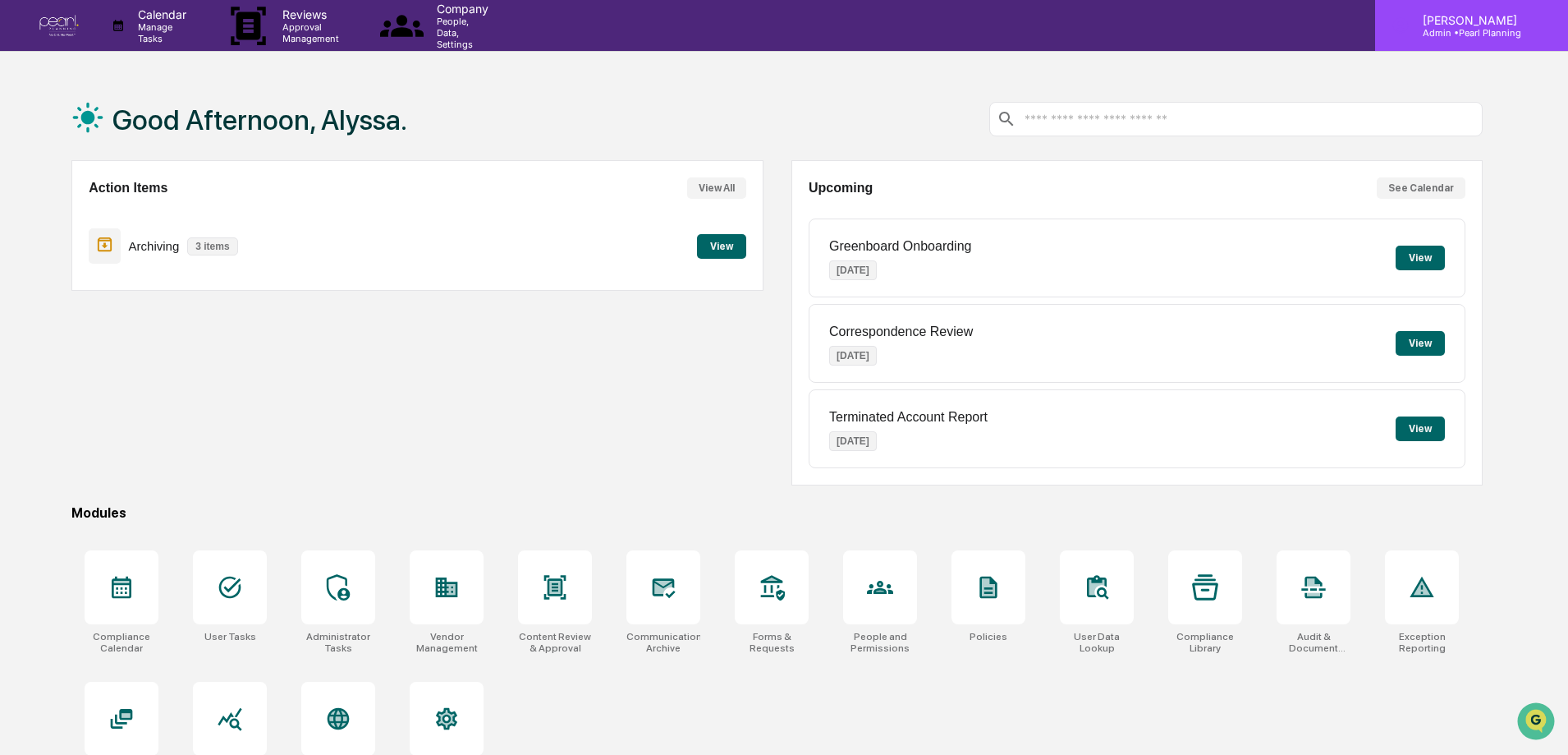
click at [1506, 15] on p "[PERSON_NAME]" at bounding box center [1468, 20] width 116 height 14
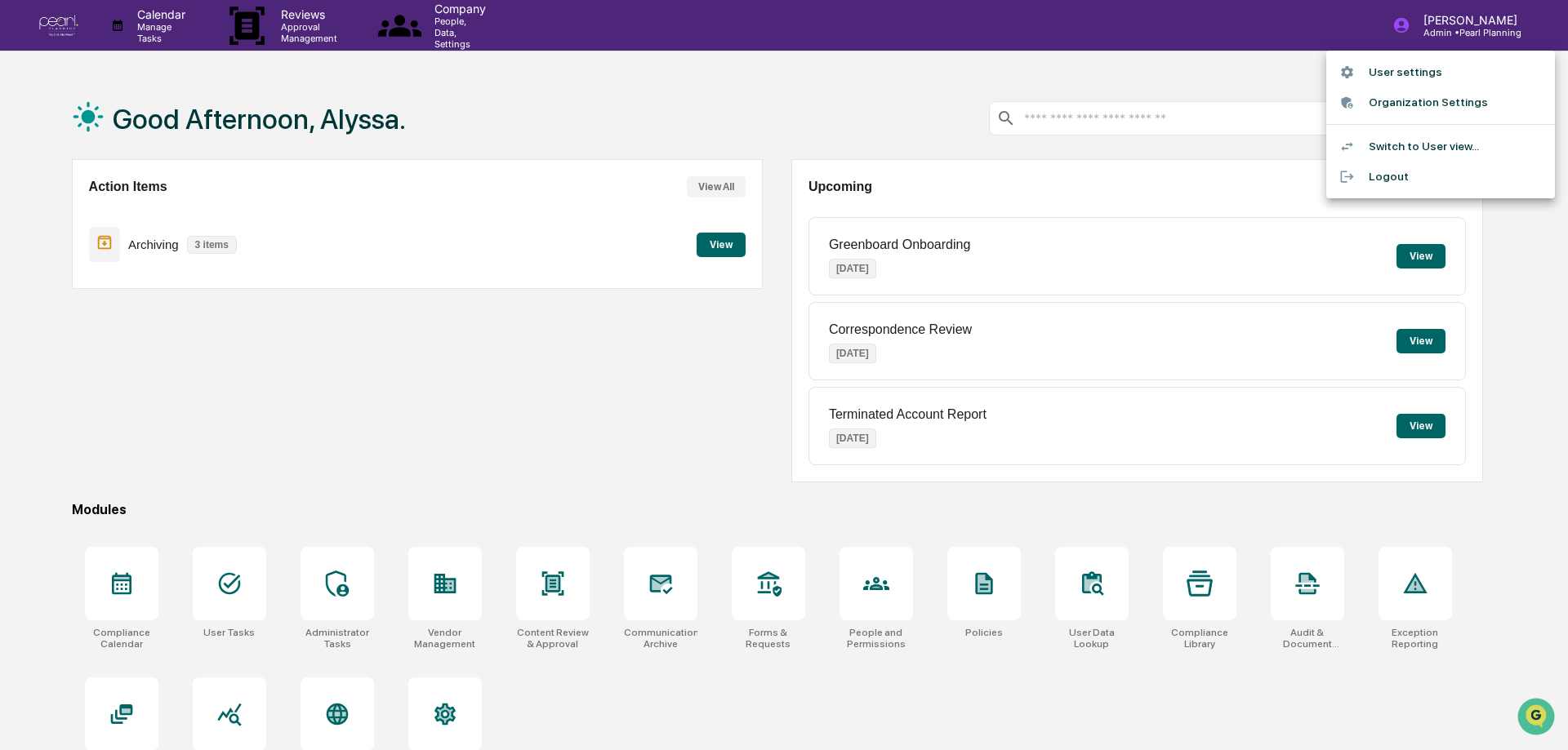
click at [1388, 67] on li "User settings" at bounding box center [1440, 72] width 229 height 30
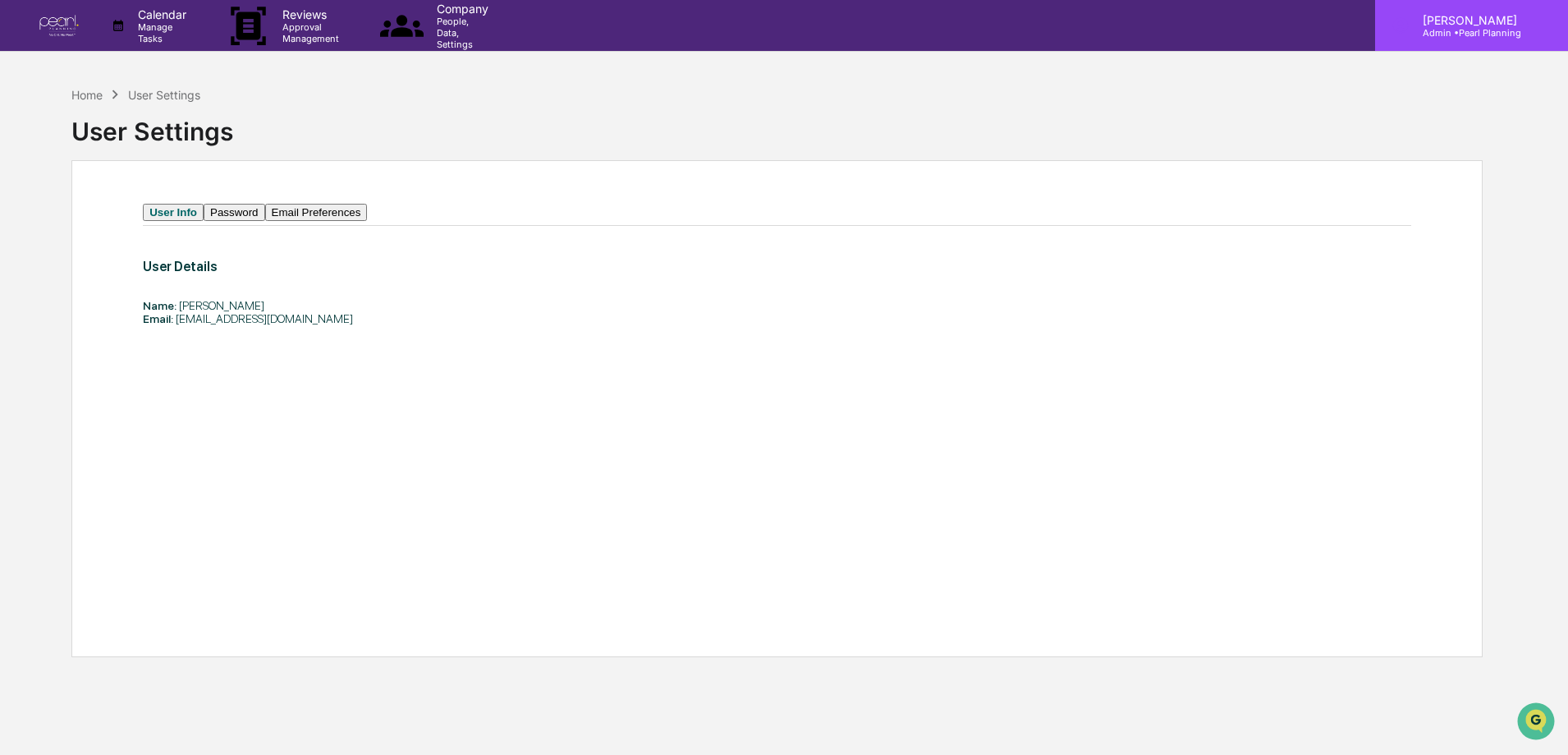
click at [1513, 17] on div "[PERSON_NAME] Admin • Pearl Planning" at bounding box center [1471, 25] width 193 height 51
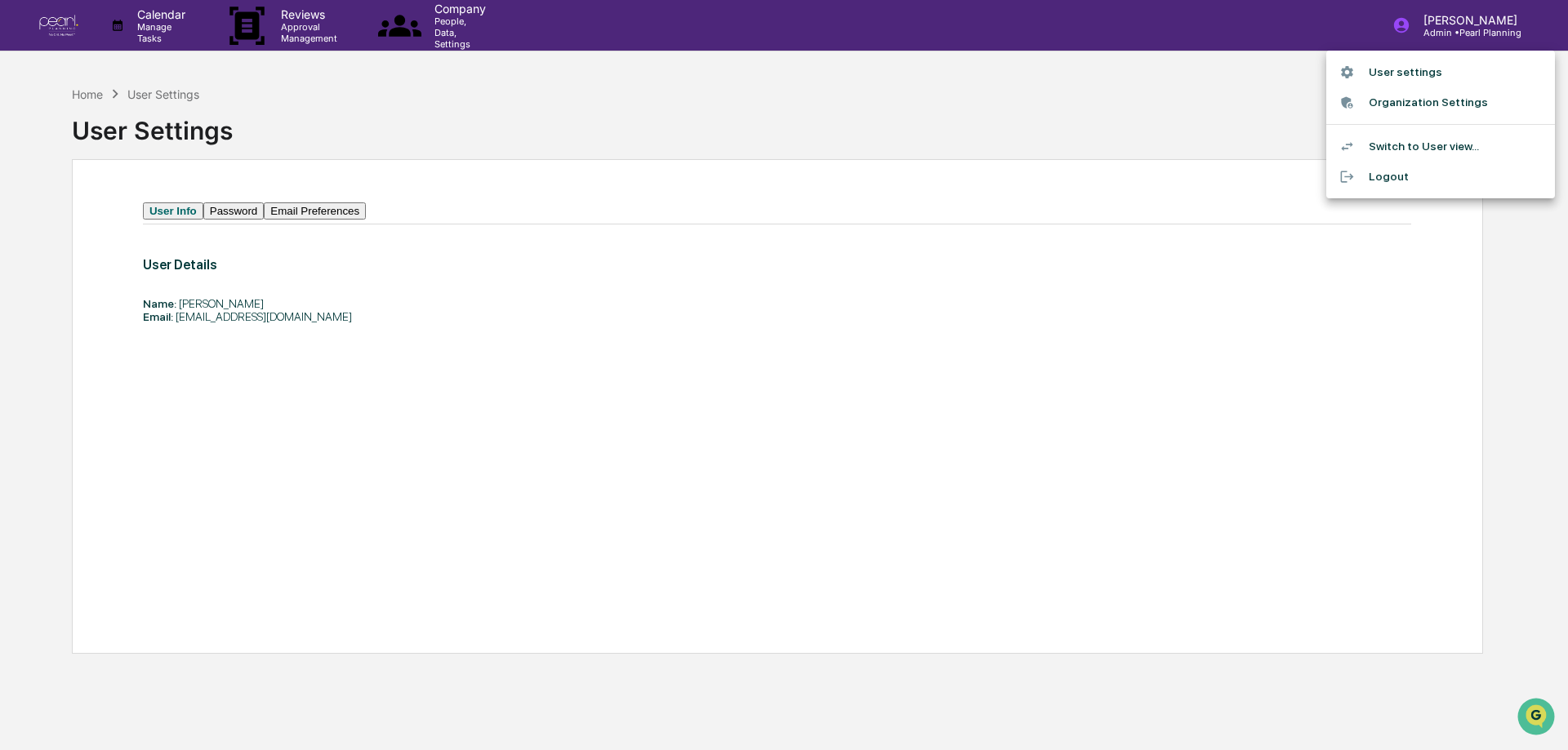
click at [1407, 135] on li "Switch to User view..." at bounding box center [1440, 147] width 229 height 30
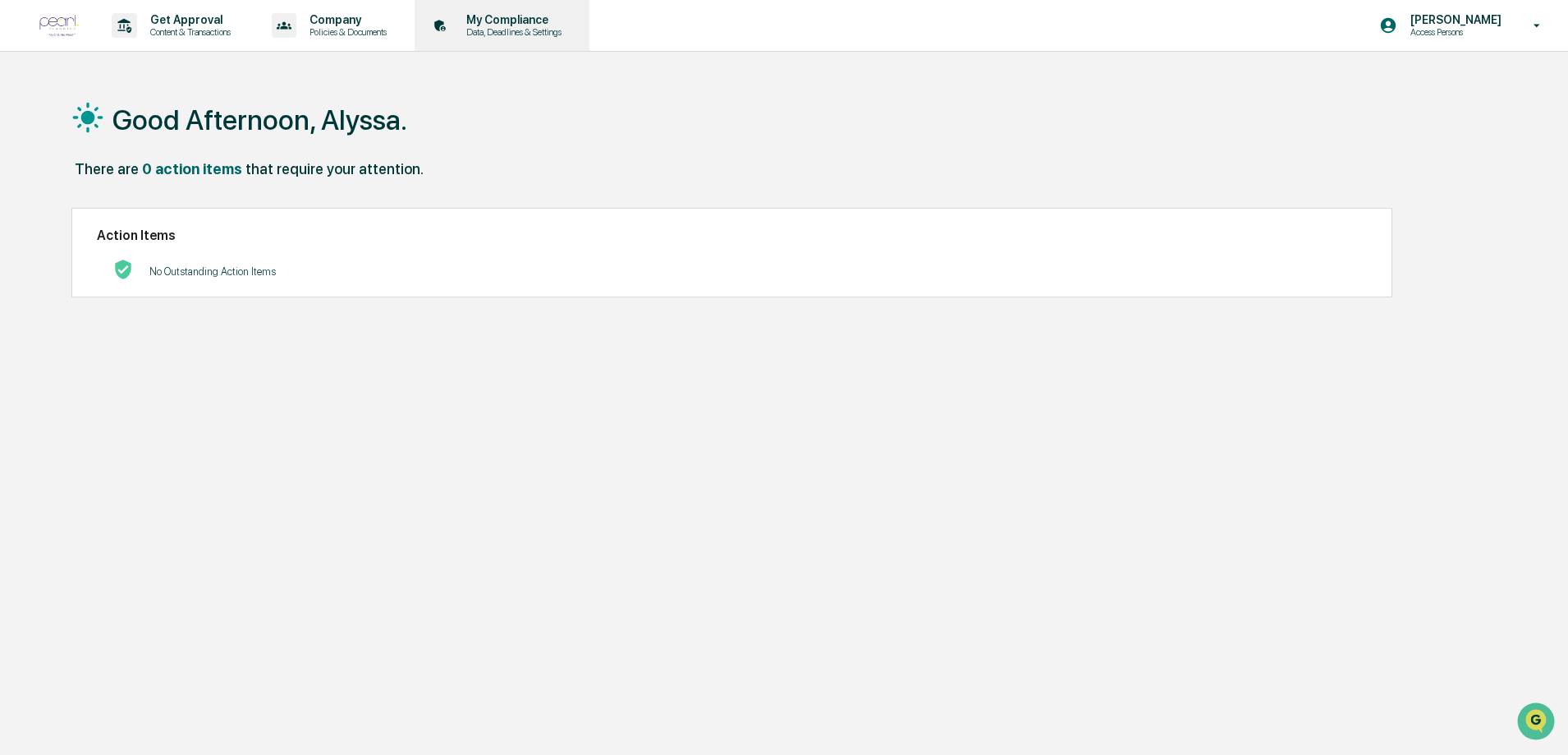
click at [478, 26] on p "My Compliance" at bounding box center [511, 20] width 116 height 13
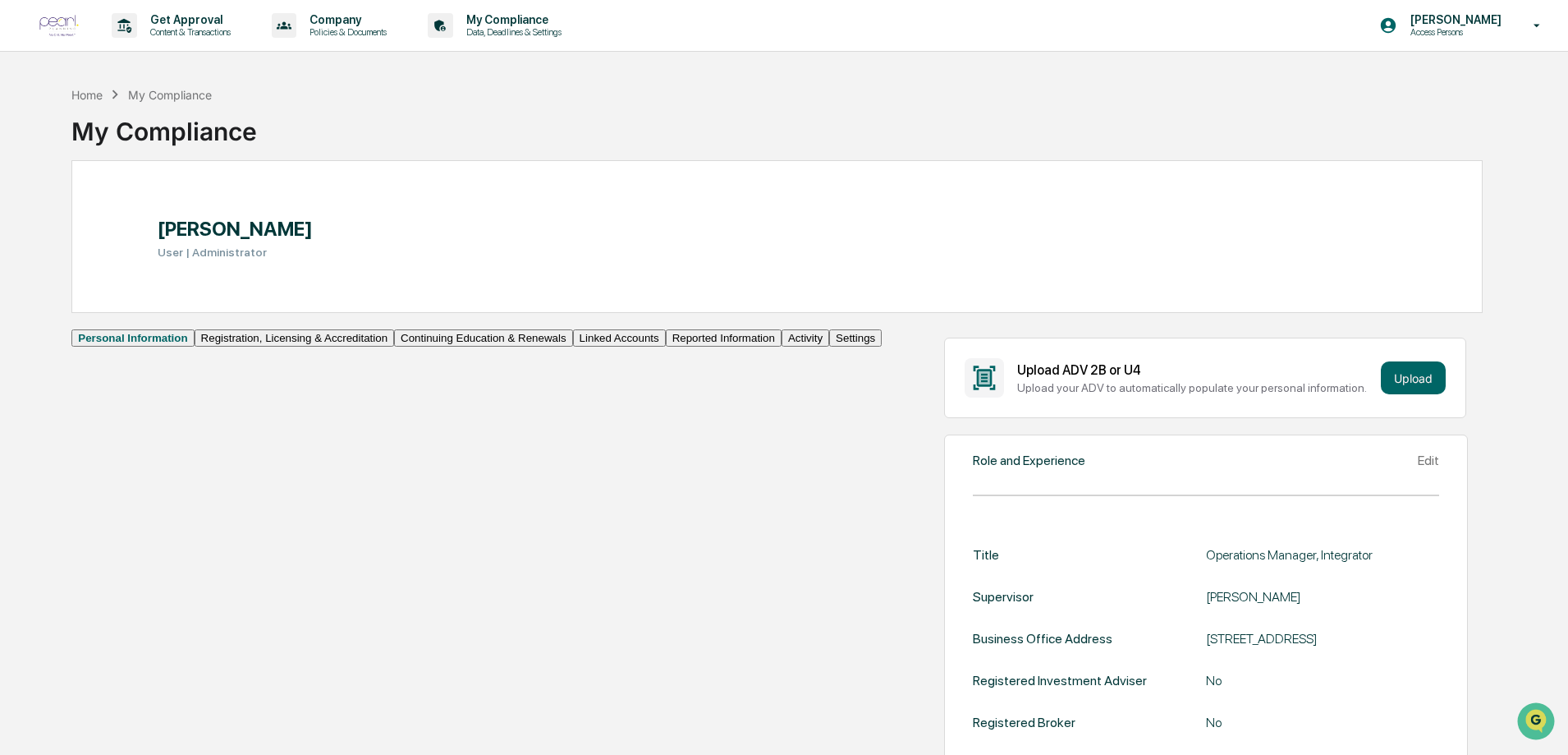
click at [573, 347] on button "Linked Accounts" at bounding box center [620, 337] width 92 height 17
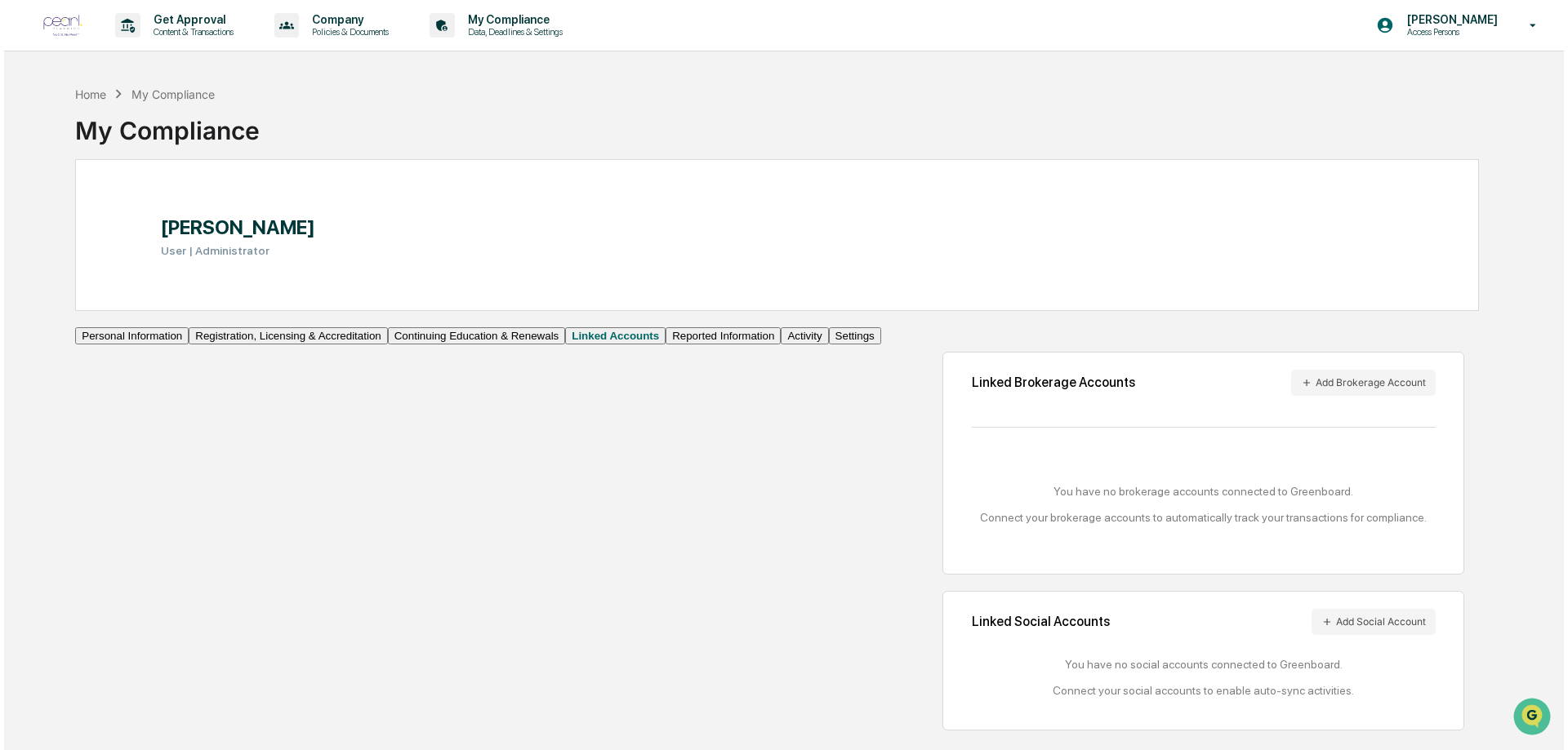
scroll to position [78, 0]
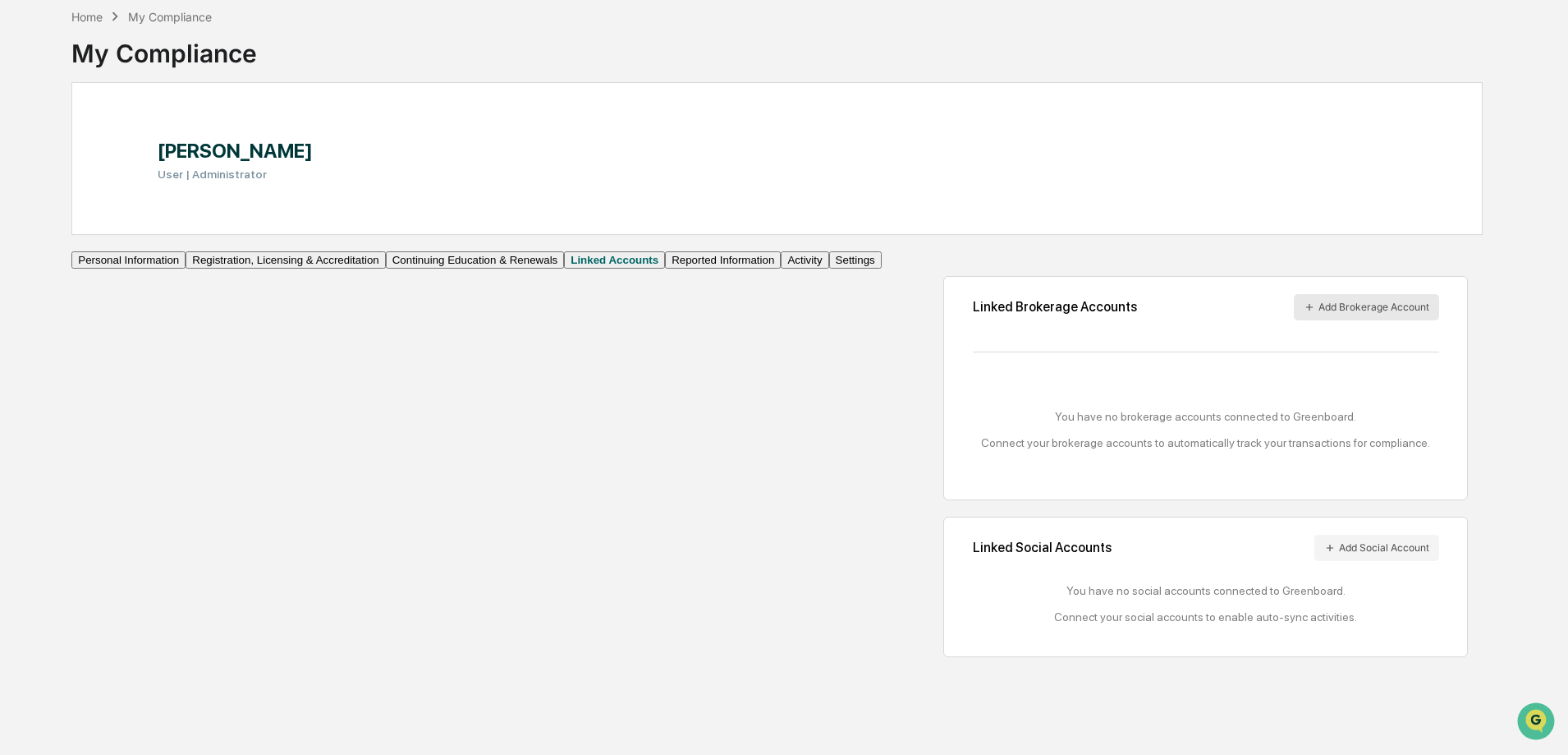
click at [1360, 320] on button "Add Brokerage Account" at bounding box center [1366, 308] width 145 height 27
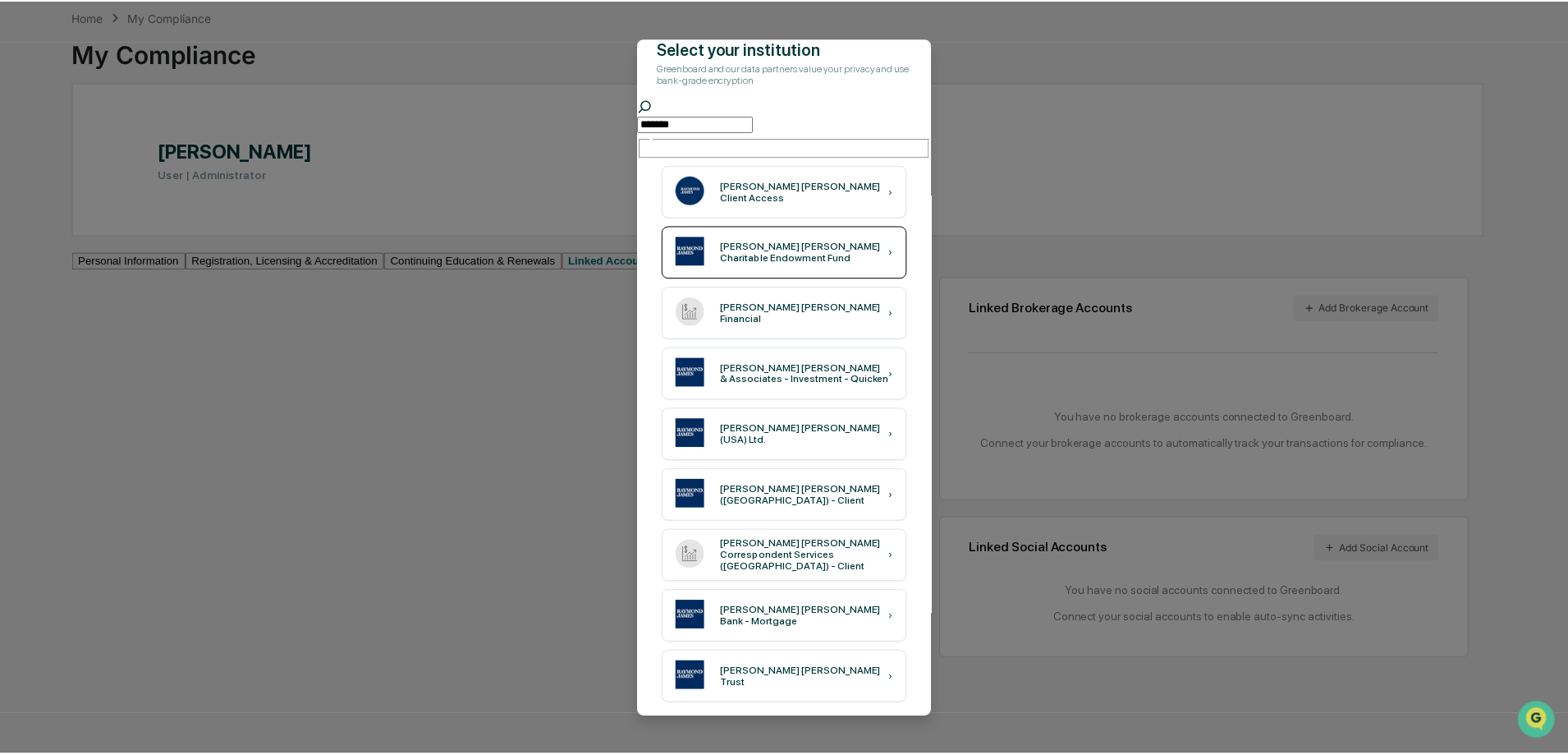
scroll to position [0, 0]
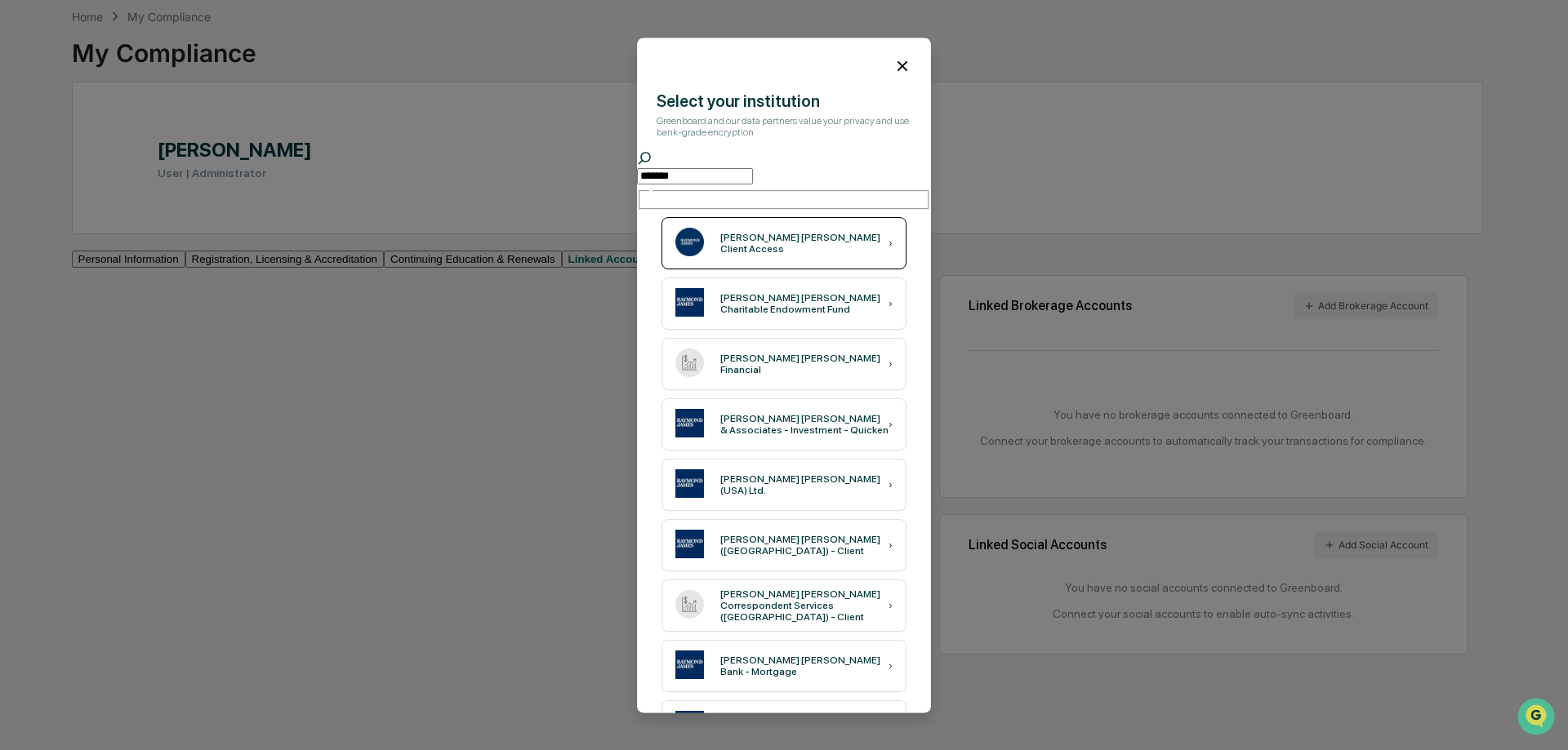
type input "*******"
click at [761, 250] on div "[PERSON_NAME] [PERSON_NAME] Client Access ›" at bounding box center [783, 244] width 245 height 52
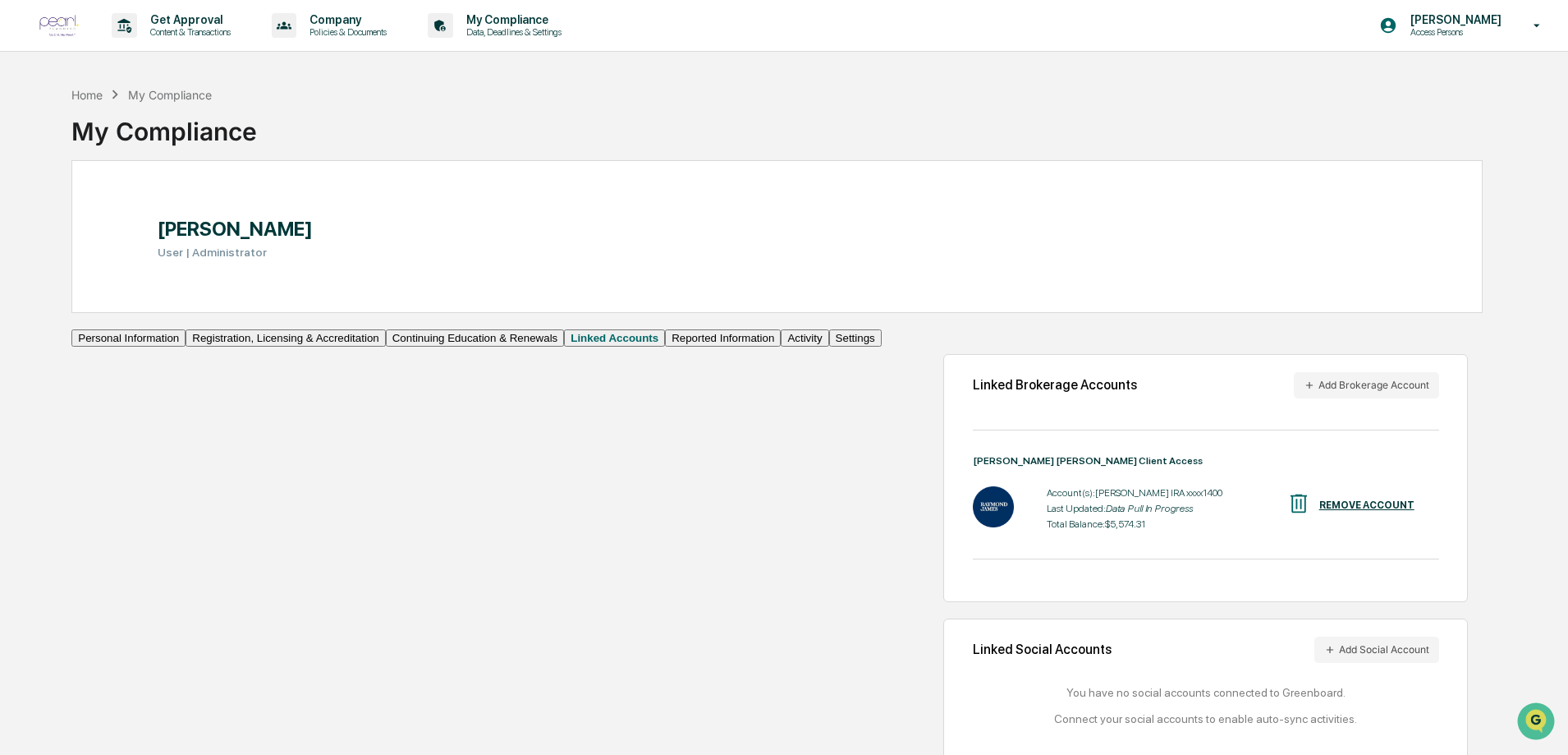
click at [58, 20] on img at bounding box center [59, 26] width 39 height 22
